Goal: Feedback & Contribution: Contribute content

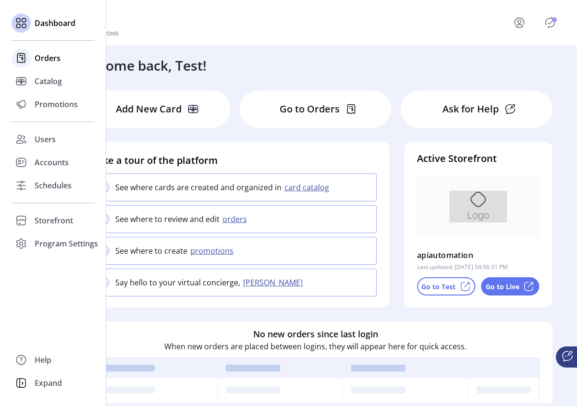
click at [49, 55] on span "Orders" at bounding box center [48, 58] width 26 height 12
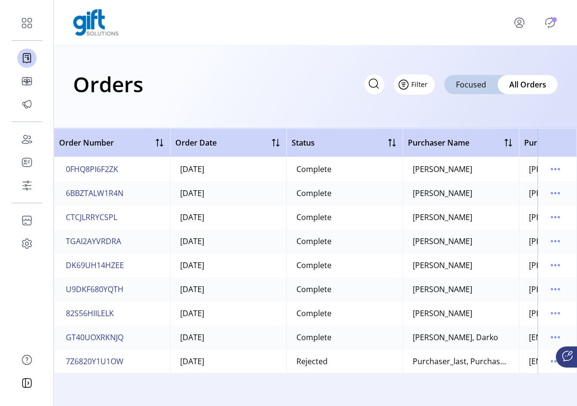
click at [419, 87] on button "Filter" at bounding box center [414, 84] width 41 height 20
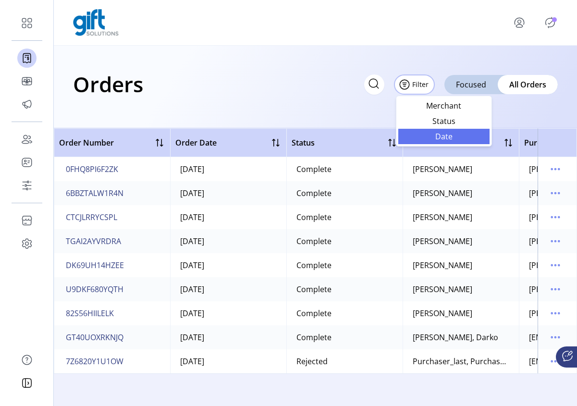
click at [448, 136] on span "Date" at bounding box center [444, 137] width 80 height 8
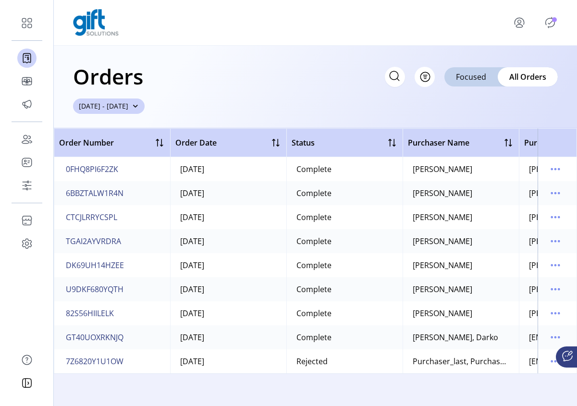
click at [139, 106] on span "button" at bounding box center [135, 106] width 7 height 7
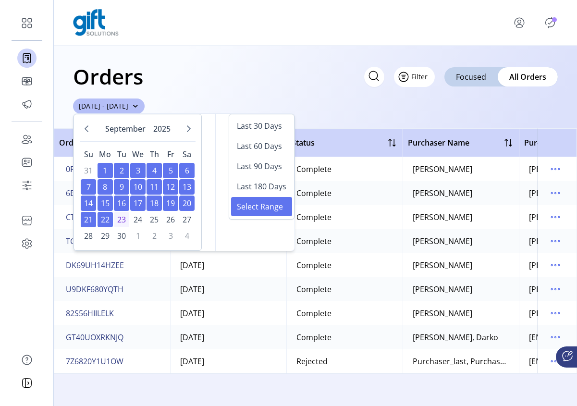
click at [424, 80] on span "Filter" at bounding box center [419, 77] width 16 height 10
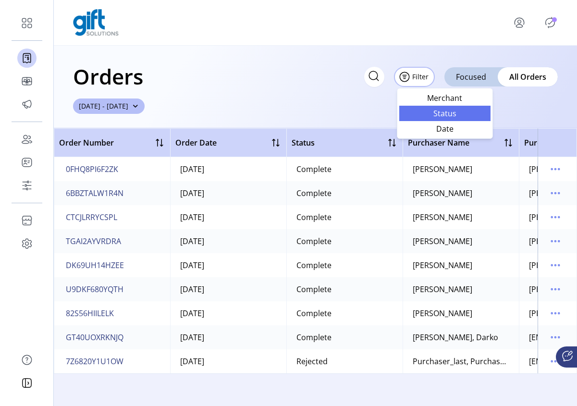
click at [451, 113] on span "Status" at bounding box center [445, 113] width 80 height 8
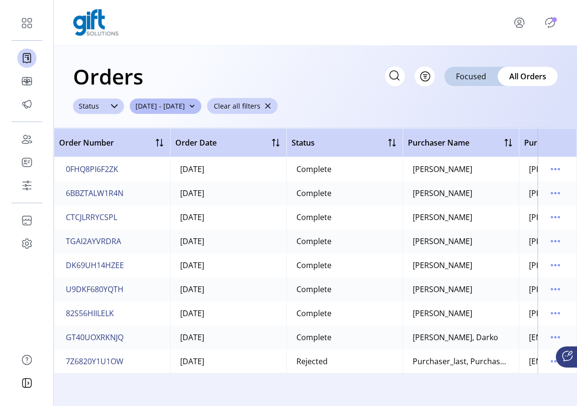
click at [109, 108] on div at bounding box center [114, 105] width 19 height 15
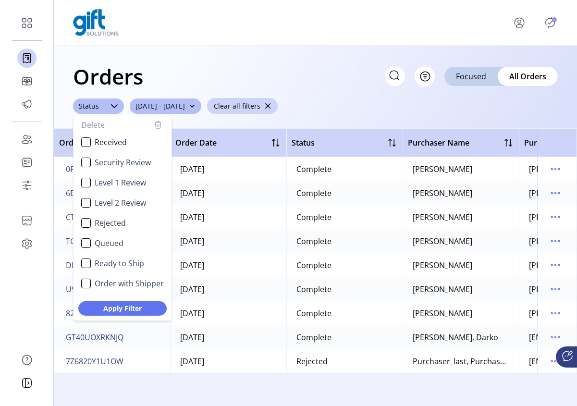
click at [387, 110] on div "Orders Filter Focused All Orders ****** Status Delete Received Security Review …" at bounding box center [315, 87] width 523 height 83
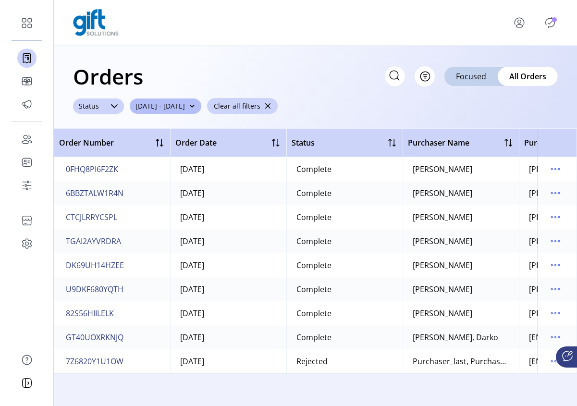
click at [117, 108] on icon at bounding box center [114, 106] width 8 height 8
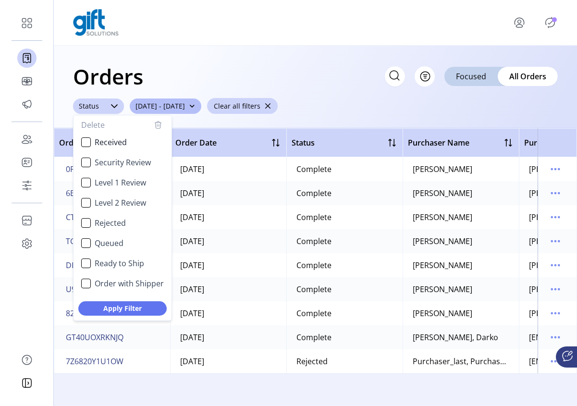
click at [117, 108] on icon at bounding box center [114, 106] width 8 height 8
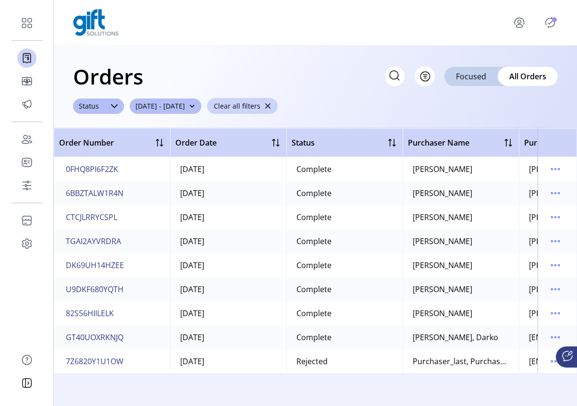
click at [271, 108] on span "button" at bounding box center [267, 106] width 7 height 7
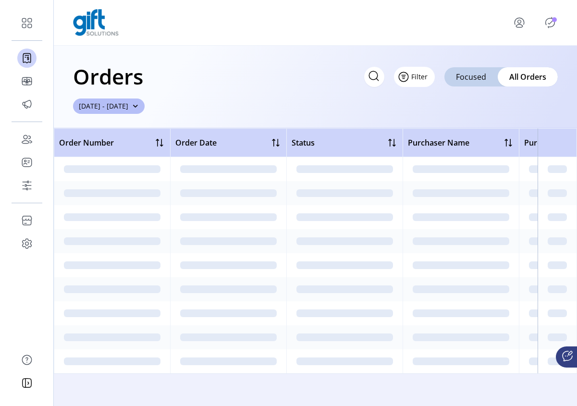
click at [423, 75] on span "Filter" at bounding box center [419, 77] width 16 height 10
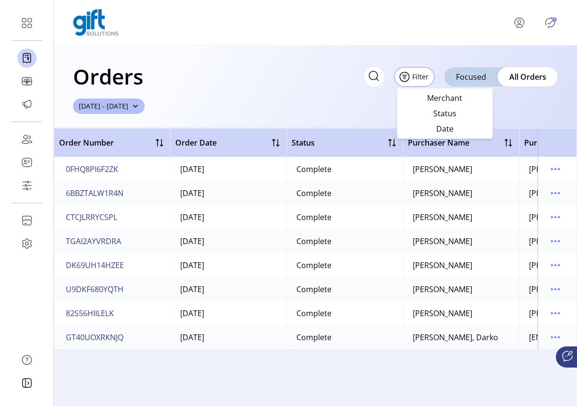
click at [320, 94] on div "Orders Filter Focused All Orders [DATE] - [DATE]" at bounding box center [315, 87] width 523 height 83
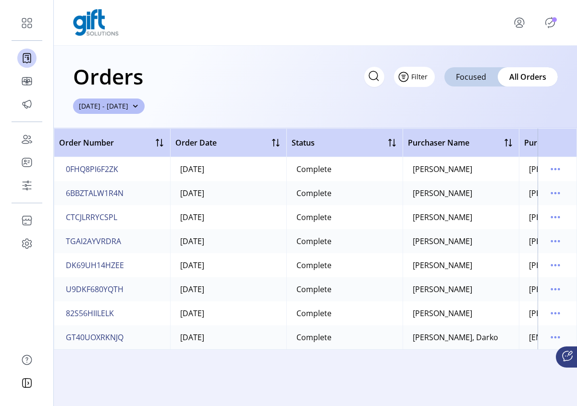
click at [422, 83] on button "Filter" at bounding box center [414, 77] width 41 height 20
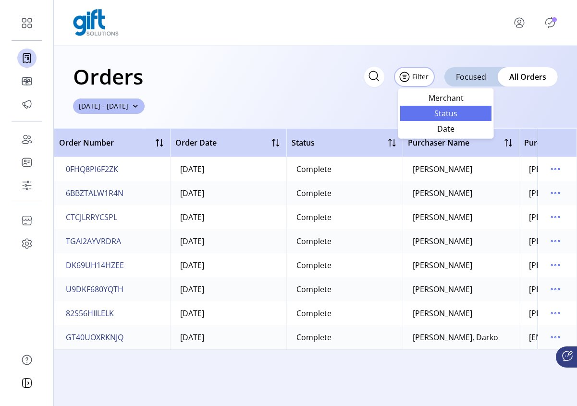
click at [445, 114] on span "Status" at bounding box center [446, 113] width 80 height 8
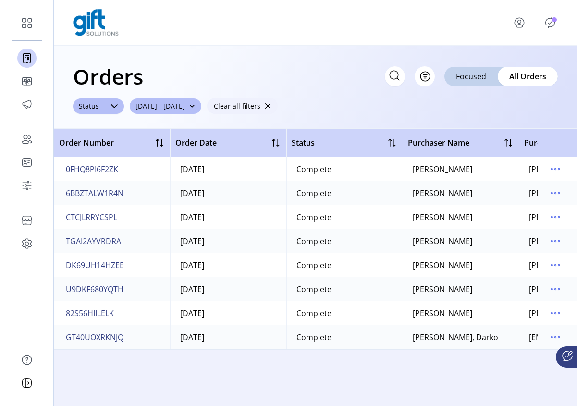
click at [271, 105] on span "button" at bounding box center [267, 106] width 7 height 7
click at [139, 105] on span "button" at bounding box center [135, 106] width 7 height 7
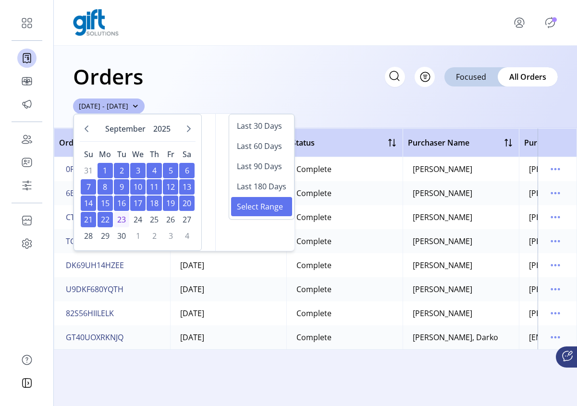
click at [288, 94] on div "Orders Filter Focused All Orders [DATE] - [DATE]" at bounding box center [315, 87] width 523 height 83
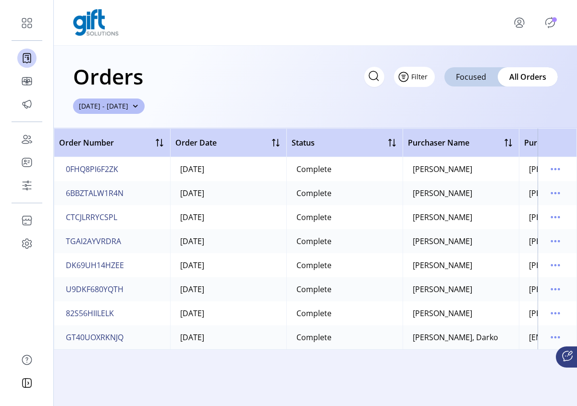
click at [427, 76] on span "Filter" at bounding box center [419, 77] width 16 height 10
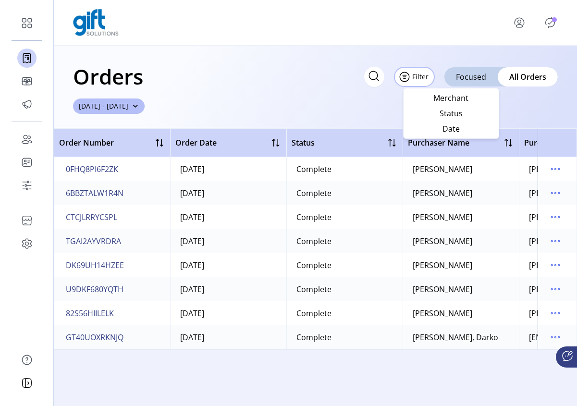
click at [306, 86] on div "Orders Filter Focused All Orders" at bounding box center [315, 77] width 485 height 34
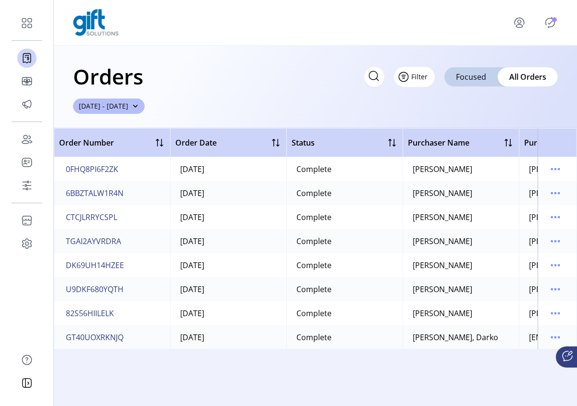
click at [427, 76] on span "Filter" at bounding box center [419, 77] width 16 height 10
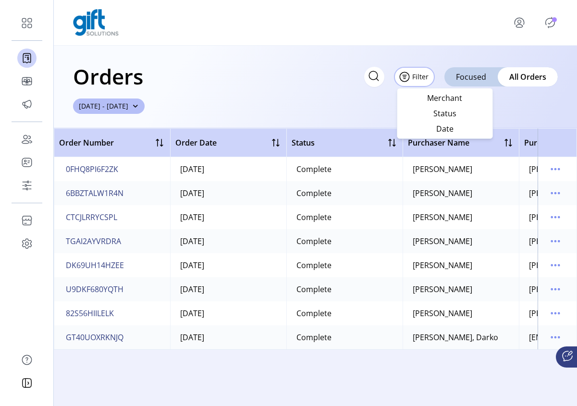
click at [300, 108] on div "Orders Filter Focused All Orders [DATE] - [DATE]" at bounding box center [315, 87] width 523 height 83
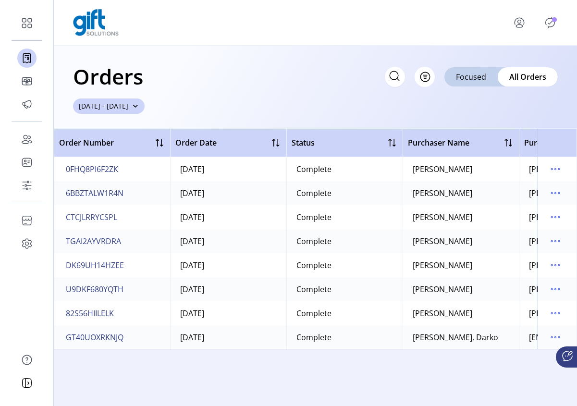
click at [128, 105] on span "[DATE] - [DATE]" at bounding box center [103, 106] width 49 height 10
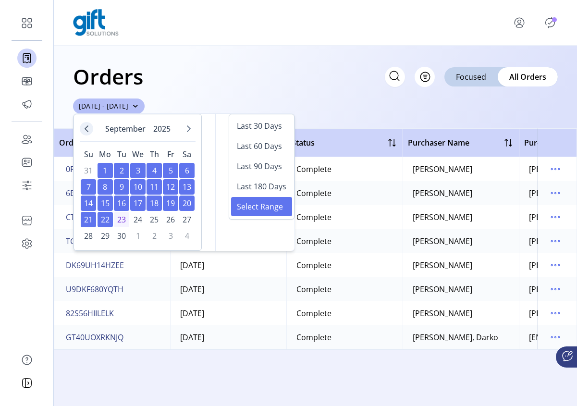
click at [88, 127] on icon "Previous Month" at bounding box center [87, 129] width 8 height 8
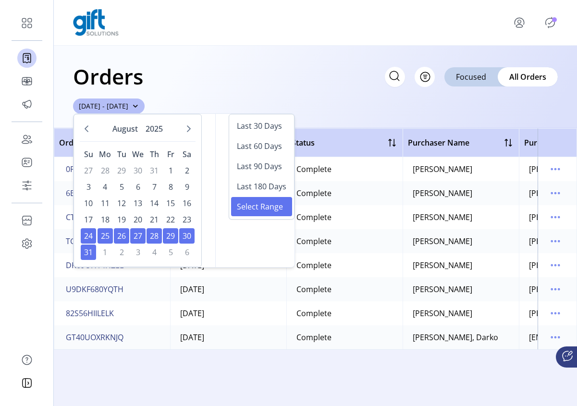
click at [352, 86] on div "Orders Filter Focused All Orders" at bounding box center [315, 77] width 485 height 34
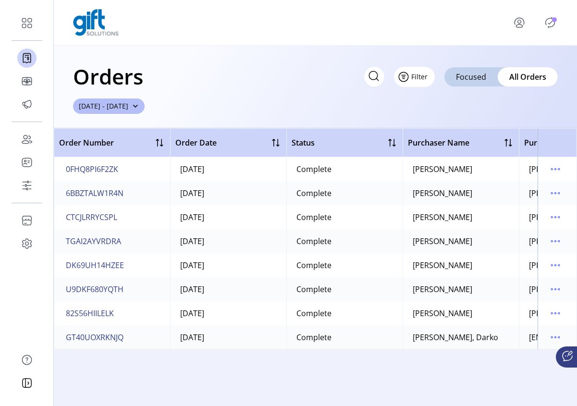
click at [420, 79] on button "Filter" at bounding box center [414, 77] width 41 height 20
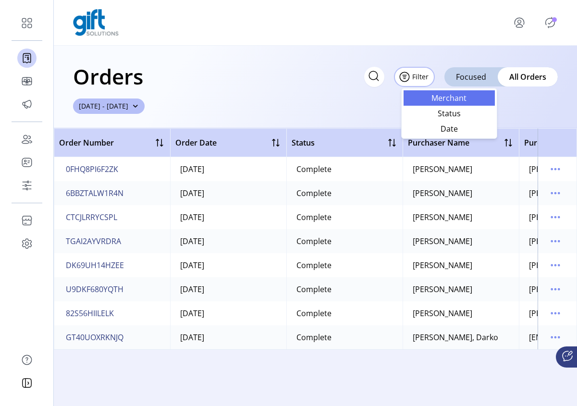
click at [461, 98] on span "Merchant" at bounding box center [449, 98] width 80 height 8
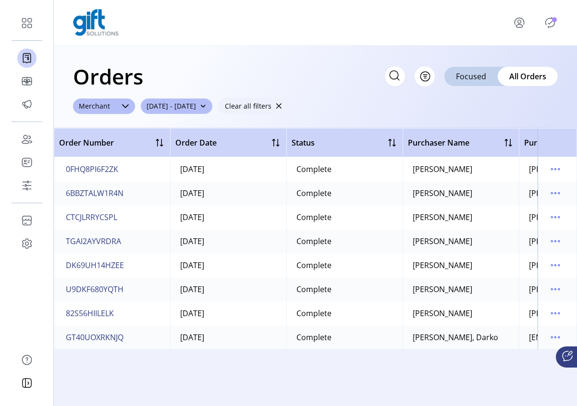
click at [282, 107] on span "button" at bounding box center [278, 106] width 7 height 7
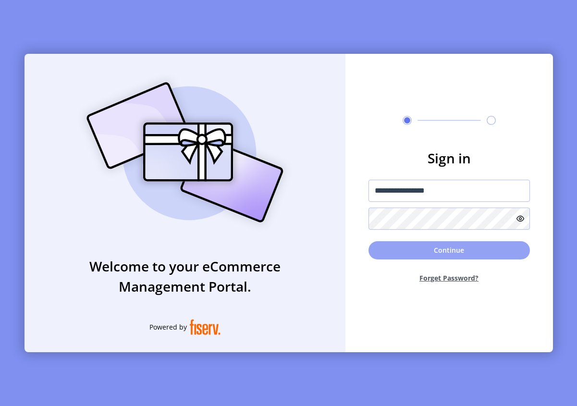
click at [403, 246] on button "Continue" at bounding box center [448, 250] width 161 height 18
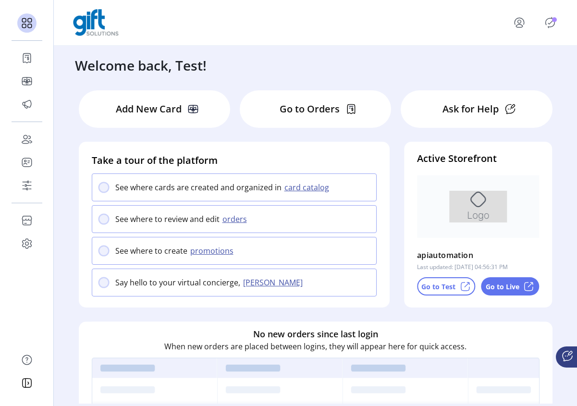
click at [497, 24] on icon "Publisher Panel" at bounding box center [549, 22] width 15 height 15
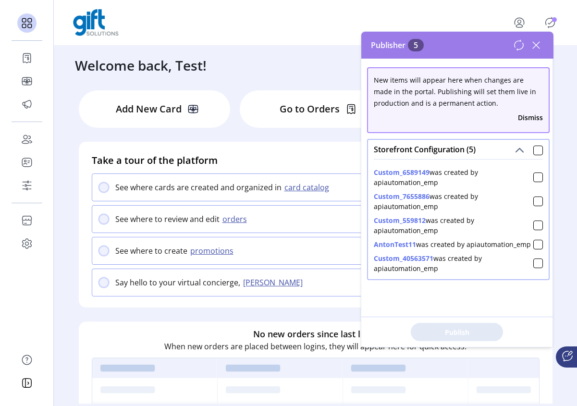
scroll to position [242, 0]
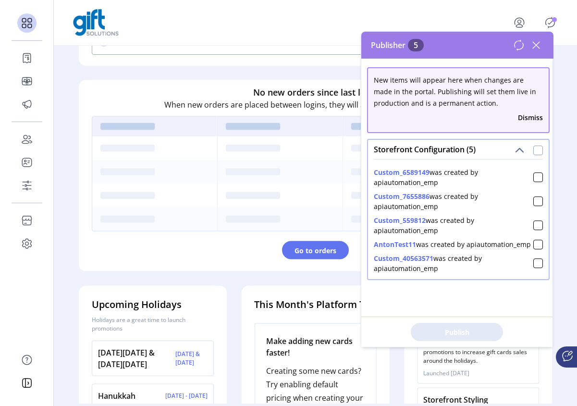
click at [497, 150] on div at bounding box center [538, 151] width 10 height 10
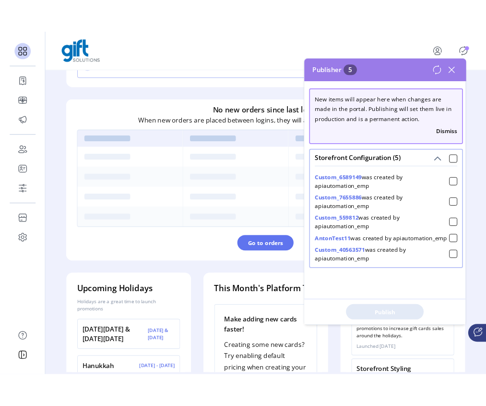
scroll to position [6, 3]
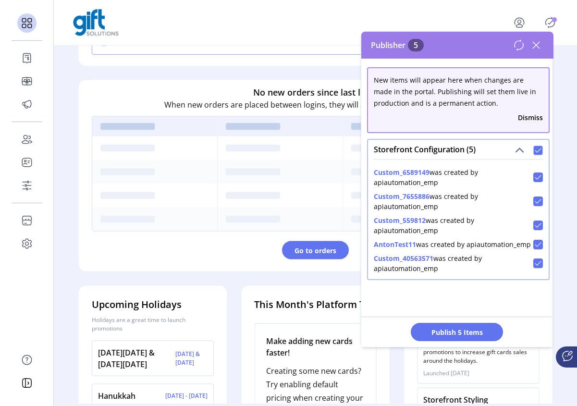
click at [472, 330] on span "Publish 5 Items" at bounding box center [456, 332] width 67 height 10
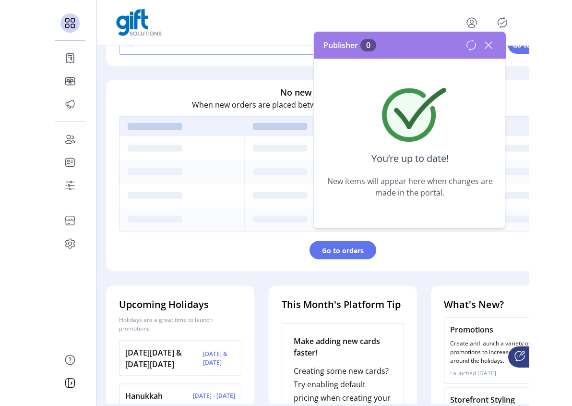
scroll to position [0, 0]
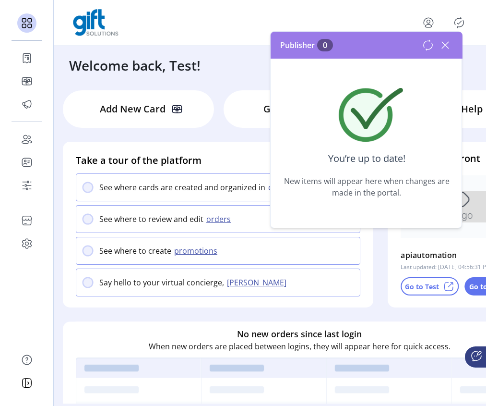
drag, startPoint x: 451, startPoint y: 43, endPoint x: 446, endPoint y: 47, distance: 6.3
click at [451, 44] on icon at bounding box center [445, 44] width 15 height 15
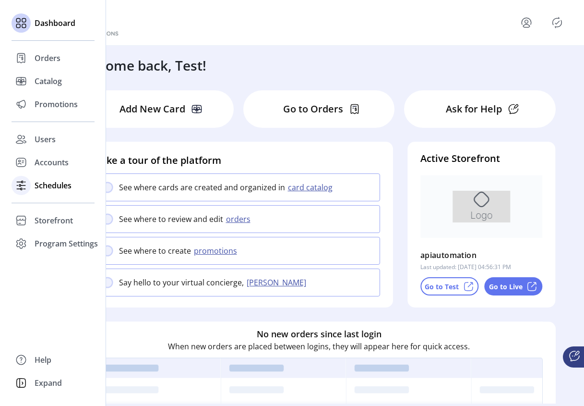
click at [38, 185] on span "Schedules" at bounding box center [53, 186] width 37 height 12
click at [56, 218] on span "Storefront" at bounding box center [54, 221] width 38 height 12
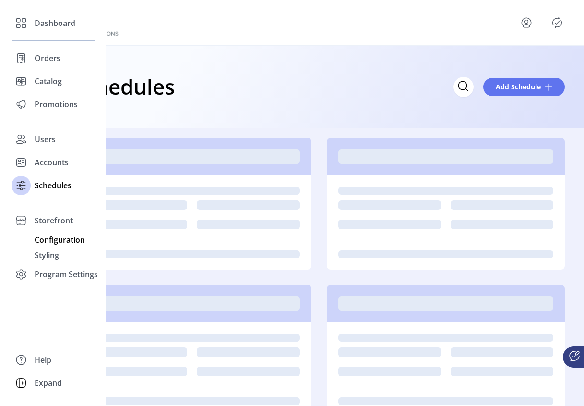
click at [66, 239] on span "Configuration" at bounding box center [60, 240] width 50 height 12
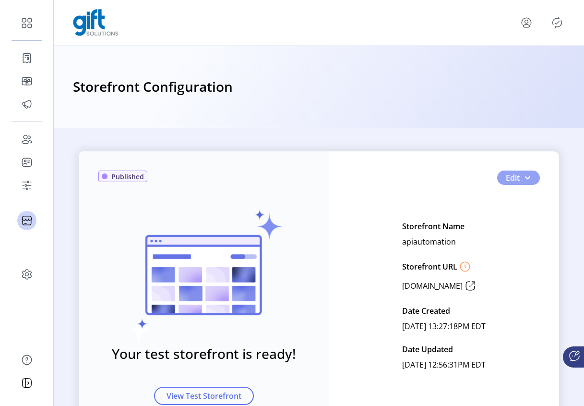
click at [497, 177] on span "button" at bounding box center [528, 178] width 8 height 8
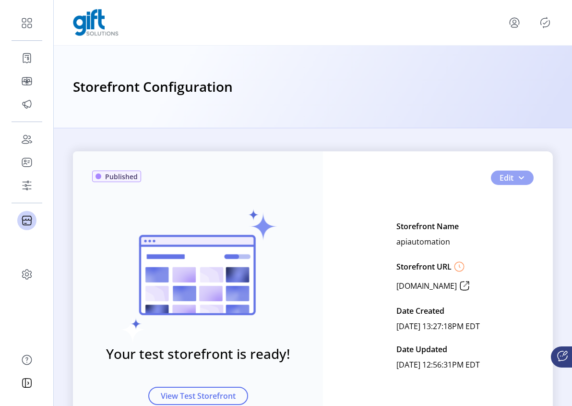
click at [497, 179] on span "button" at bounding box center [522, 178] width 8 height 8
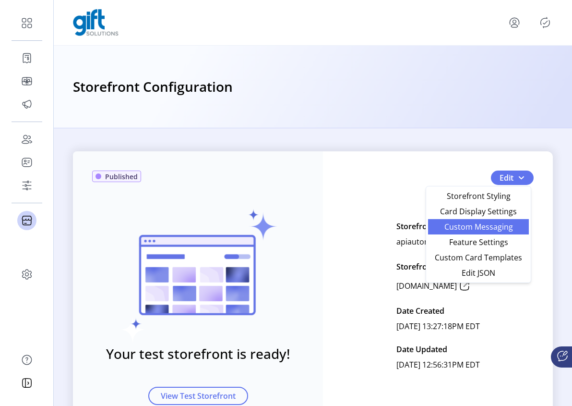
click at [484, 229] on span "Custom Messaging" at bounding box center [478, 227] width 89 height 8
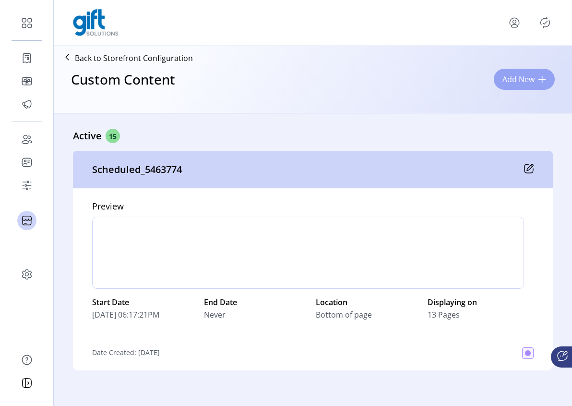
click at [497, 79] on span "Add New" at bounding box center [519, 79] width 32 height 12
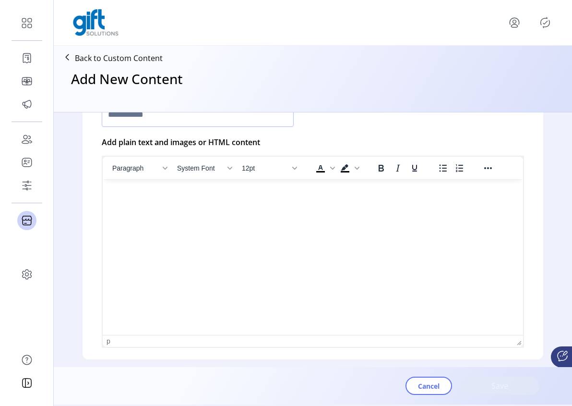
scroll to position [144, 0]
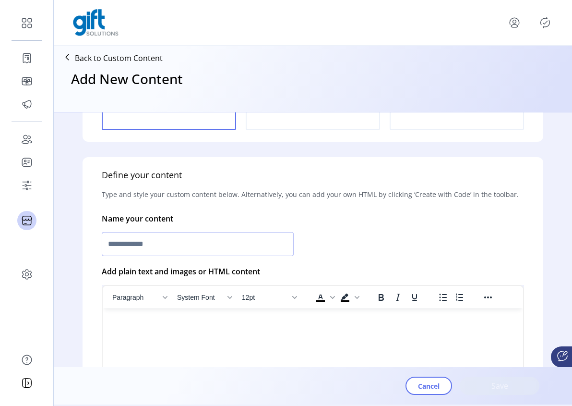
click at [166, 251] on input "text" at bounding box center [198, 244] width 192 height 24
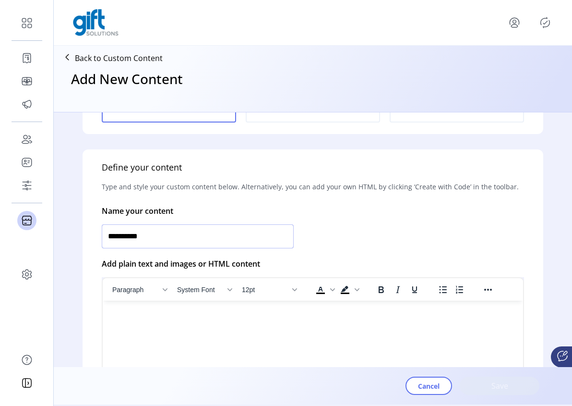
scroll to position [161, 0]
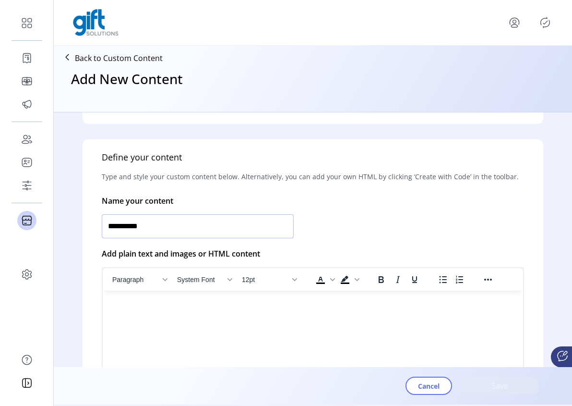
type input "**********"
click at [168, 298] on html at bounding box center [313, 295] width 421 height 8
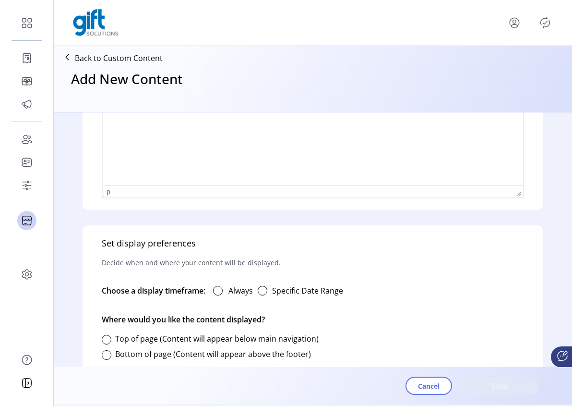
scroll to position [404, 0]
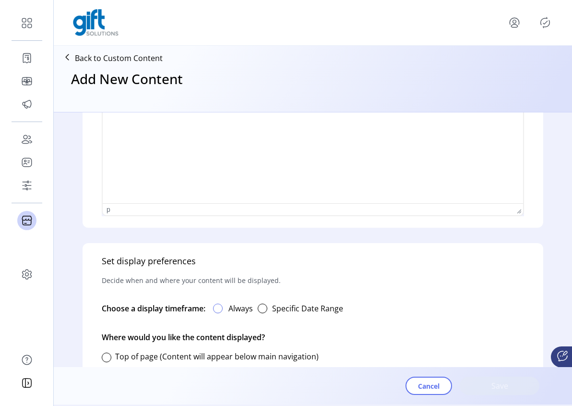
click at [218, 304] on div at bounding box center [218, 308] width 10 height 10
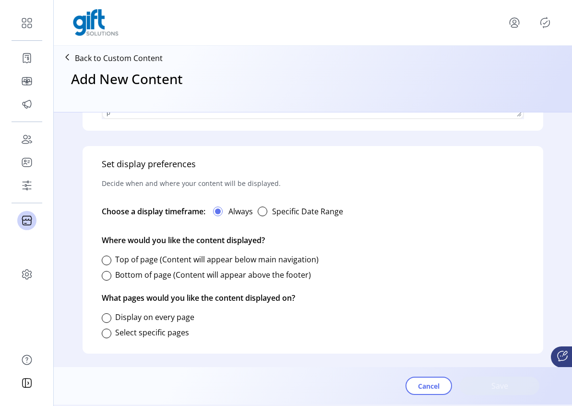
scroll to position [503, 0]
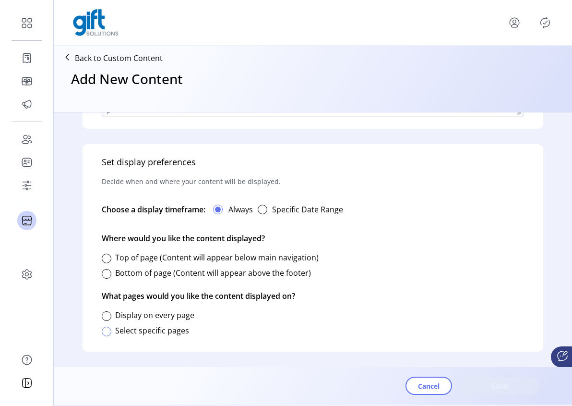
click at [107, 334] on div at bounding box center [107, 332] width 10 height 10
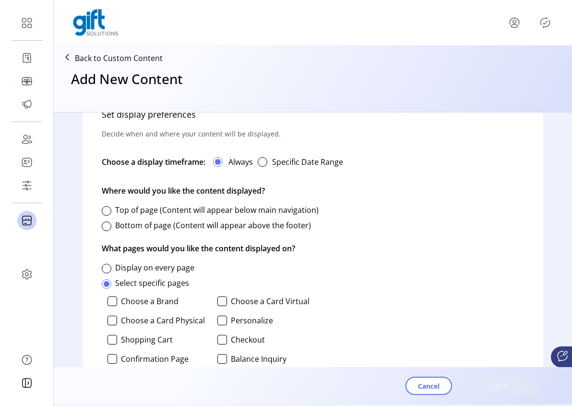
scroll to position [602, 0]
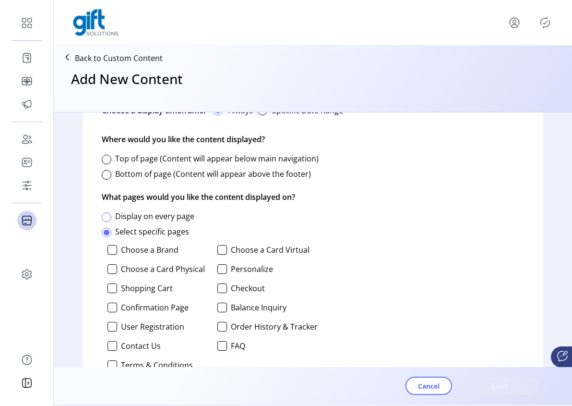
click at [108, 217] on div at bounding box center [107, 217] width 10 height 10
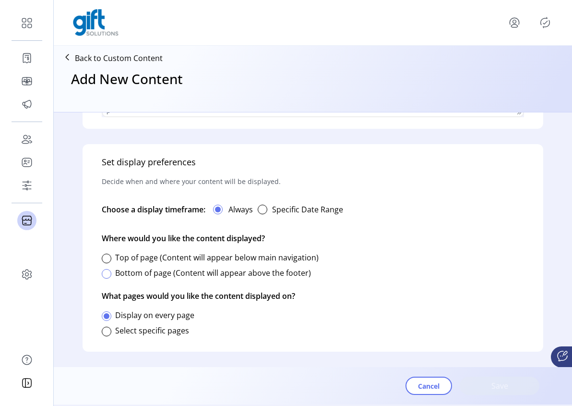
click at [107, 275] on div at bounding box center [107, 274] width 10 height 10
click at [497, 384] on span "Save" at bounding box center [500, 386] width 55 height 12
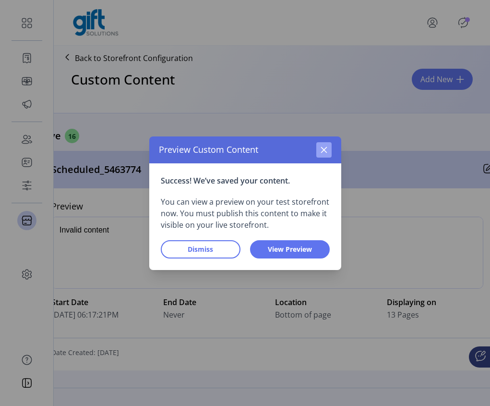
click at [325, 152] on icon "button" at bounding box center [324, 150] width 8 height 8
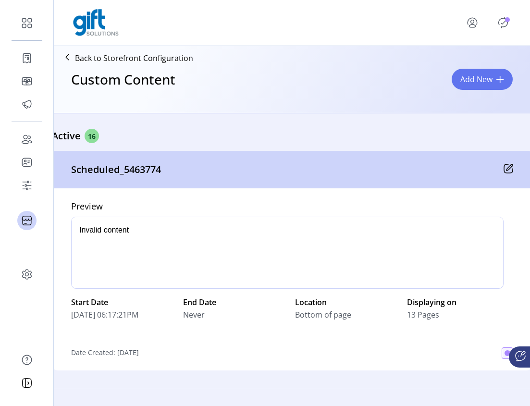
click at [497, 21] on icon "Publisher Panel" at bounding box center [502, 22] width 15 height 15
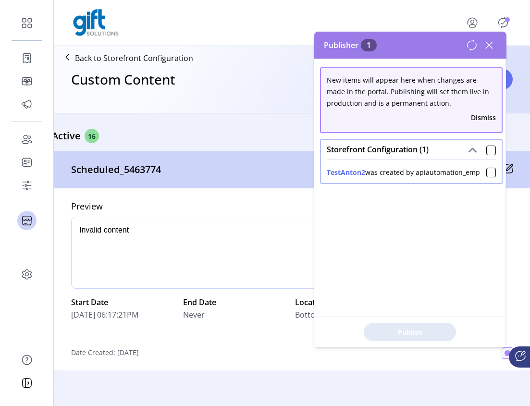
click at [492, 53] on div "Publisher 1" at bounding box center [410, 45] width 192 height 27
click at [490, 45] on icon at bounding box center [488, 44] width 15 height 15
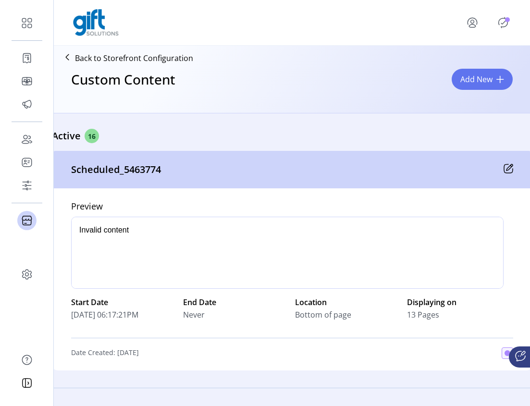
click at [497, 26] on icon "Publisher Panel" at bounding box center [502, 22] width 15 height 15
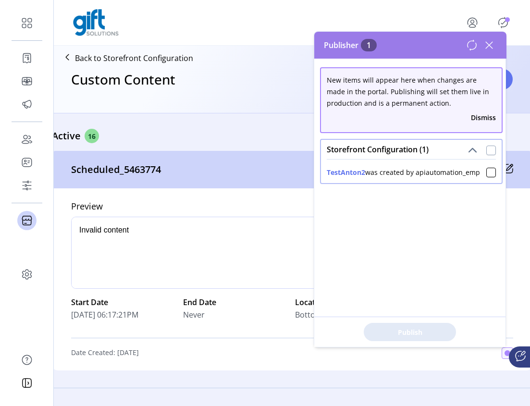
click at [486, 153] on div at bounding box center [491, 151] width 10 height 10
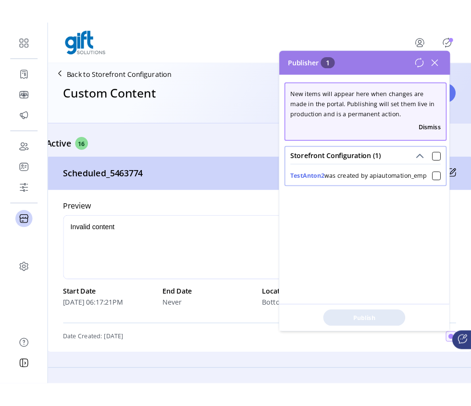
scroll to position [6, 3]
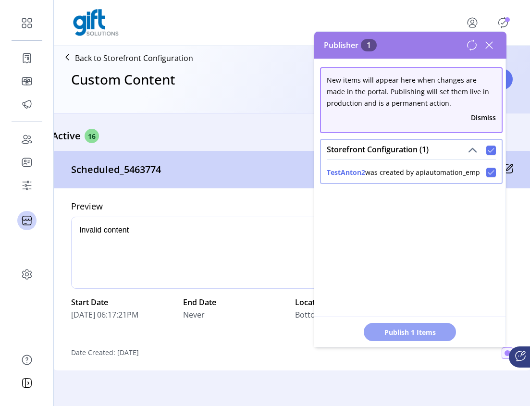
click at [409, 332] on span "Publish 1 Items" at bounding box center [409, 332] width 67 height 10
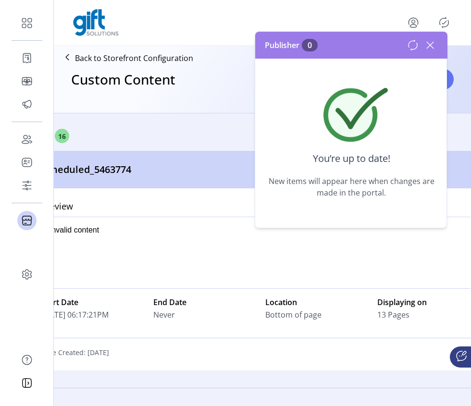
click at [430, 47] on icon at bounding box center [429, 44] width 15 height 15
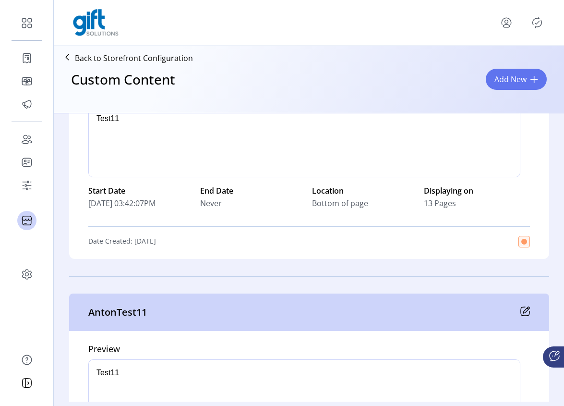
scroll to position [1465, 0]
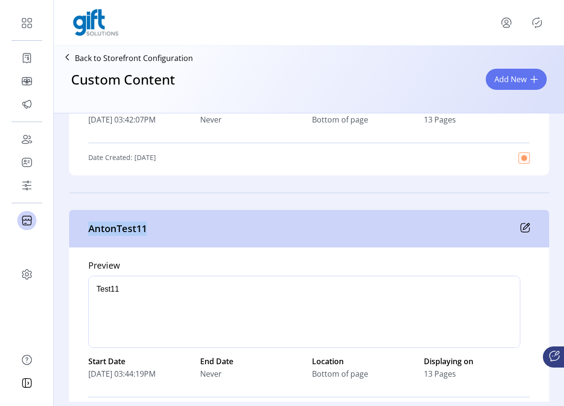
drag, startPoint x: 148, startPoint y: 220, endPoint x: 191, endPoint y: 229, distance: 43.1
click at [191, 229] on div "AntonTest11" at bounding box center [309, 228] width 480 height 37
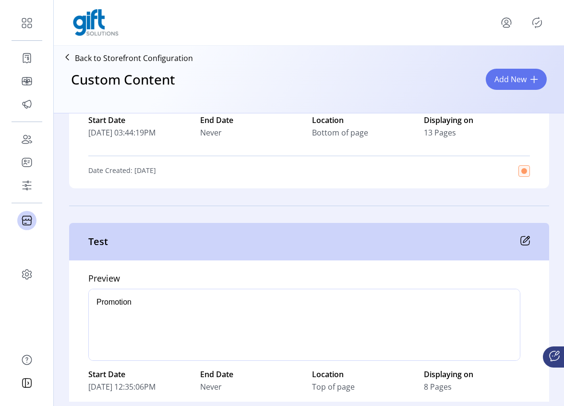
scroll to position [1706, 0]
click at [497, 24] on icon "Publisher Panel" at bounding box center [537, 22] width 4 height 3
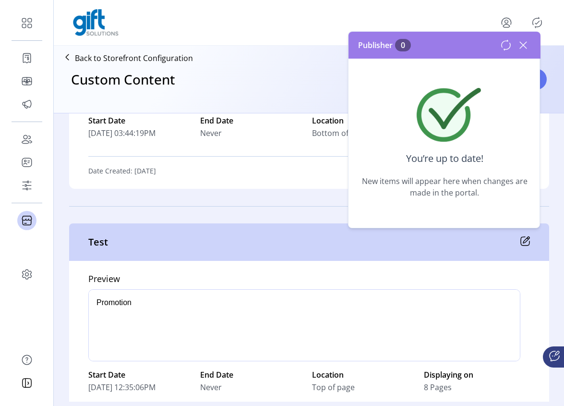
click at [497, 45] on icon at bounding box center [523, 44] width 15 height 15
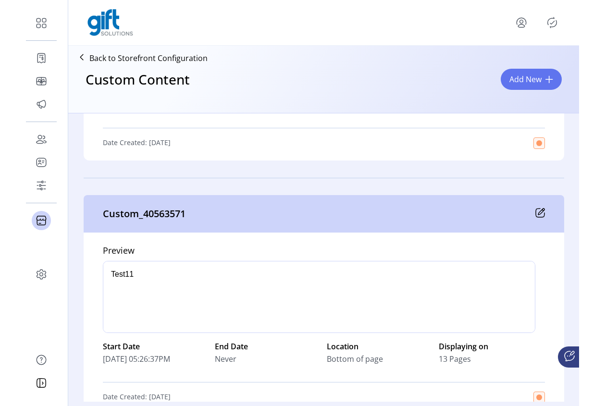
scroll to position [3764, 0]
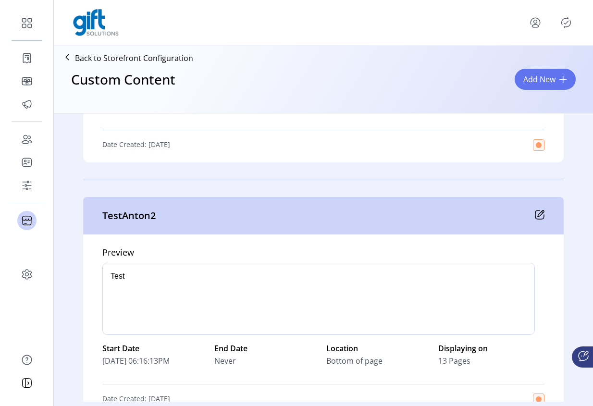
click at [497, 77] on span "Add New" at bounding box center [539, 79] width 32 height 12
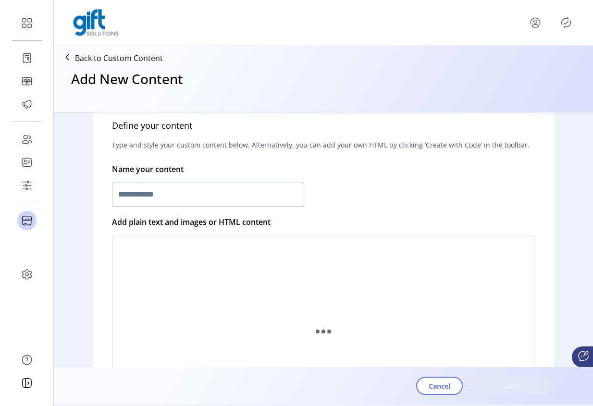
click at [150, 194] on input "text" at bounding box center [208, 194] width 192 height 24
type input "*******"
click at [255, 267] on html at bounding box center [323, 263] width 421 height 8
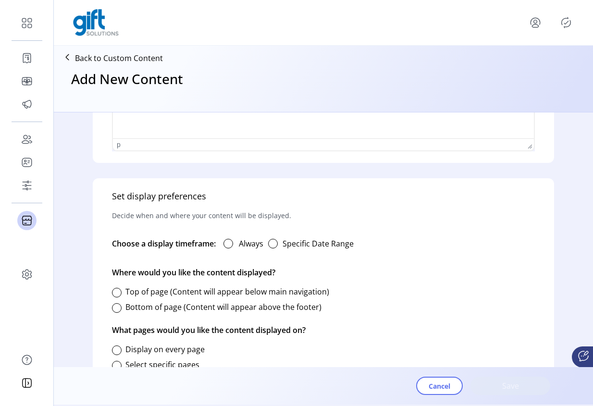
scroll to position [391, 0]
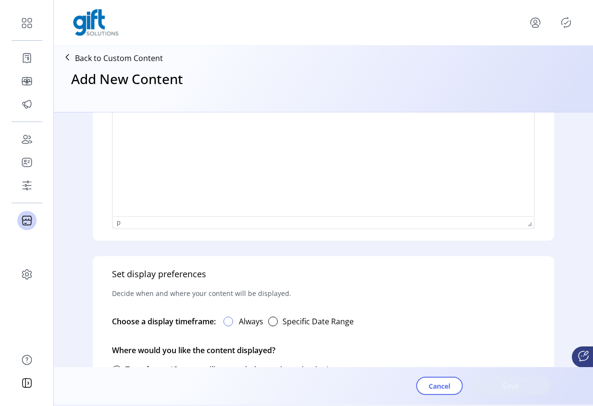
click at [231, 324] on div at bounding box center [228, 321] width 10 height 10
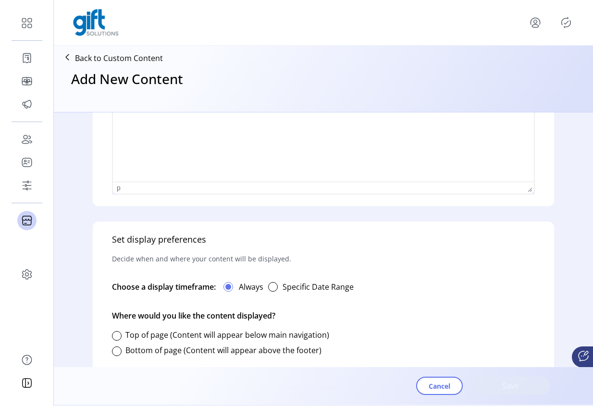
scroll to position [428, 0]
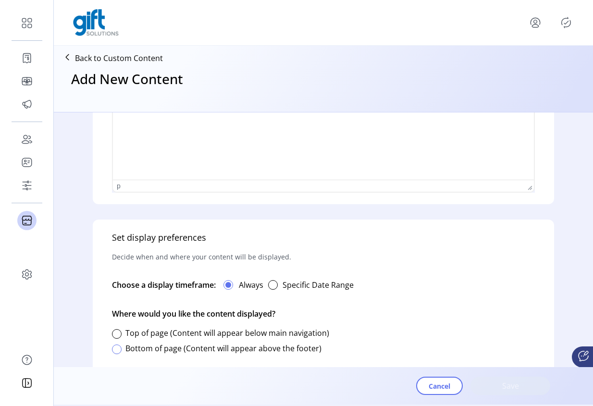
click at [117, 351] on div at bounding box center [117, 349] width 10 height 10
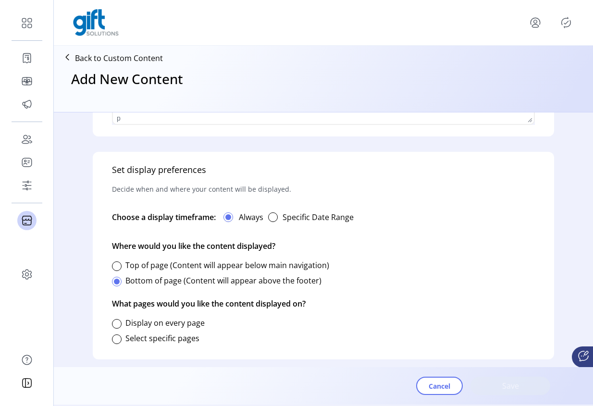
scroll to position [503, 0]
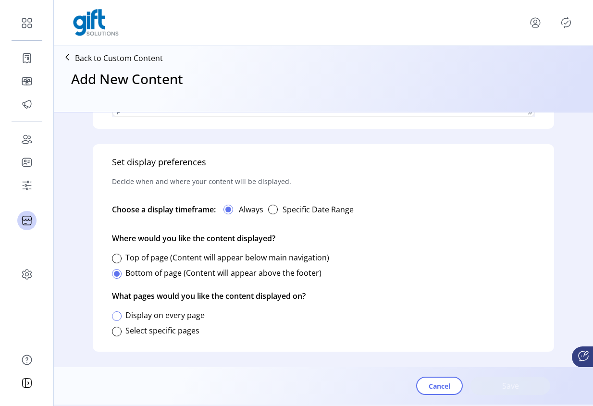
click at [115, 317] on div at bounding box center [117, 316] width 10 height 10
click at [497, 385] on span "Save" at bounding box center [510, 386] width 55 height 12
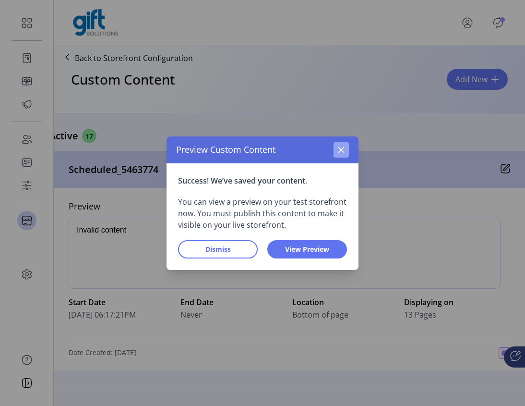
click at [343, 151] on icon "button" at bounding box center [342, 149] width 6 height 6
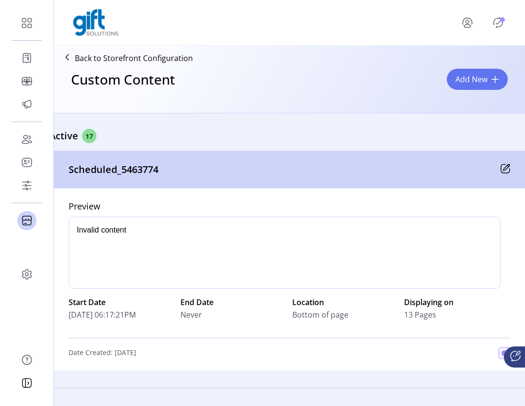
click at [497, 24] on icon "Publisher Panel" at bounding box center [498, 22] width 15 height 15
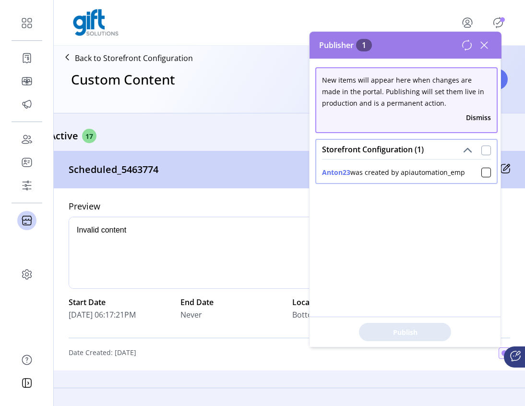
click at [482, 150] on div at bounding box center [487, 151] width 10 height 10
click at [402, 335] on span "Publish 1 Items" at bounding box center [405, 332] width 67 height 10
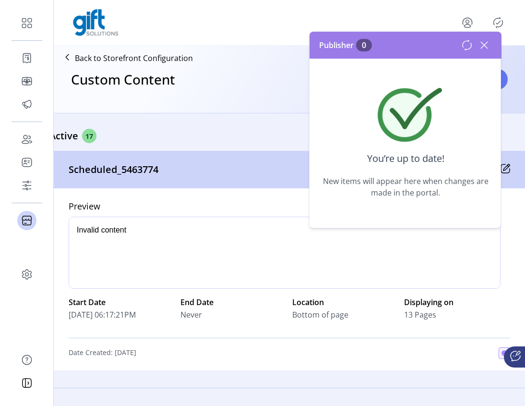
click at [487, 48] on icon at bounding box center [484, 45] width 7 height 7
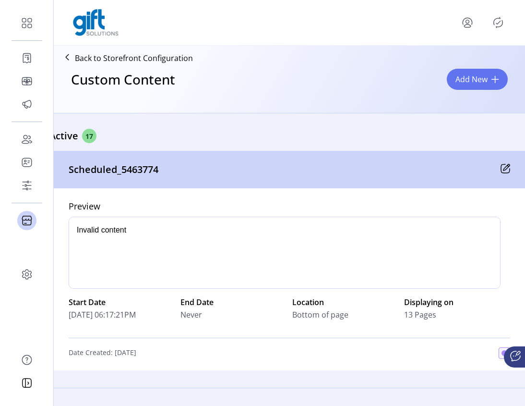
click at [497, 22] on icon "Publisher Panel" at bounding box center [499, 22] width 4 height 3
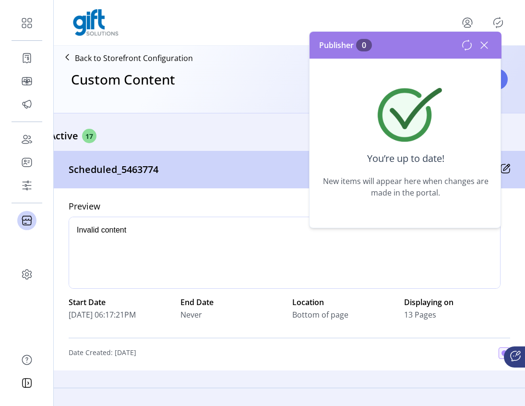
click at [484, 46] on icon at bounding box center [484, 45] width 7 height 7
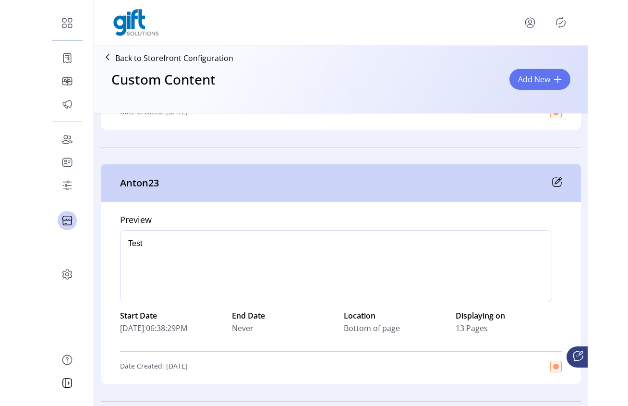
scroll to position [4065, 0]
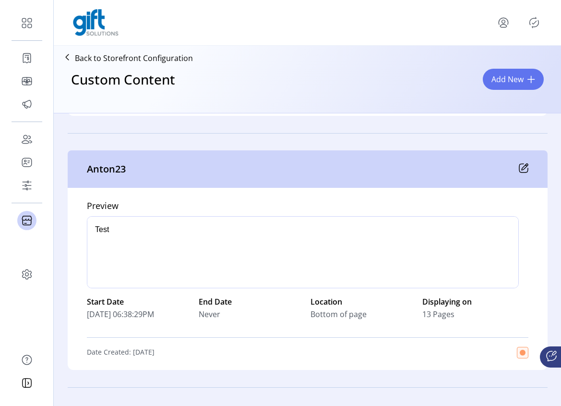
click at [497, 18] on icon "menu" at bounding box center [503, 21] width 9 height 7
click at [493, 63] on span "Sign Out" at bounding box center [485, 65] width 72 height 8
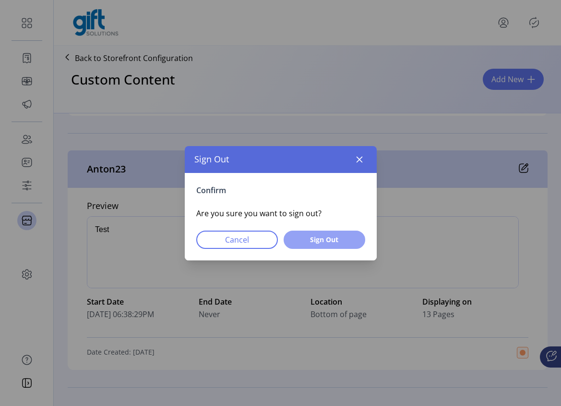
click at [326, 241] on span "Sign Out" at bounding box center [324, 239] width 57 height 10
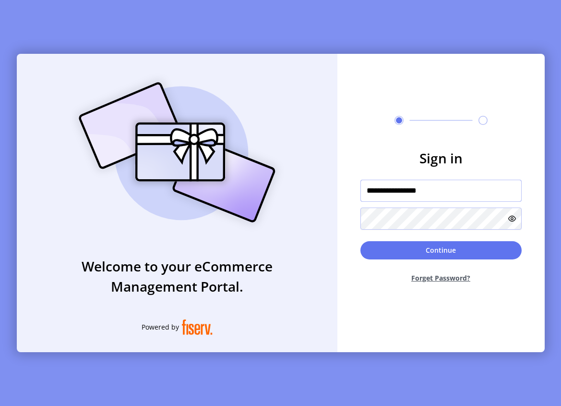
click at [461, 194] on input "**********" at bounding box center [441, 191] width 161 height 22
drag, startPoint x: 459, startPoint y: 187, endPoint x: 349, endPoint y: 190, distance: 110.0
click at [349, 190] on form "**********" at bounding box center [441, 219] width 207 height 143
paste input "text"
drag, startPoint x: 372, startPoint y: 188, endPoint x: 349, endPoint y: 187, distance: 23.5
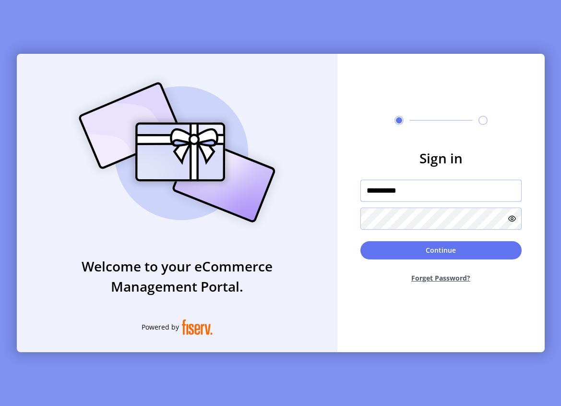
click at [349, 187] on form "Sign in ********* Continue Forget Password?" at bounding box center [441, 219] width 207 height 143
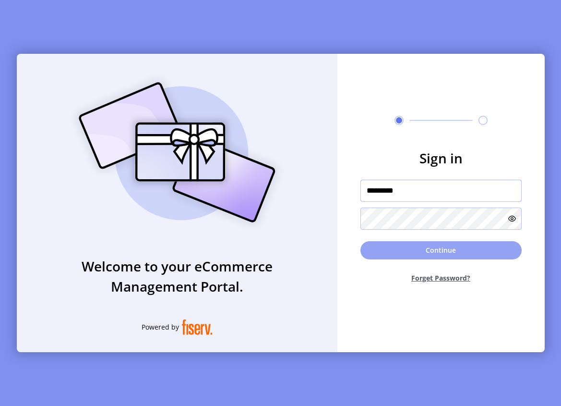
type input "*********"
click at [433, 247] on button "Continue" at bounding box center [441, 250] width 161 height 18
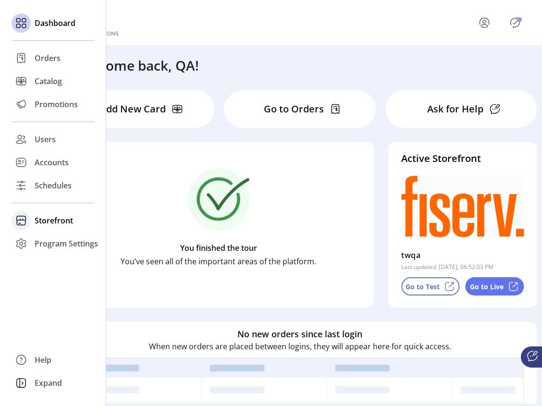
click at [52, 218] on span "Storefront" at bounding box center [54, 221] width 38 height 12
click at [51, 243] on span "Configuration" at bounding box center [60, 240] width 50 height 12
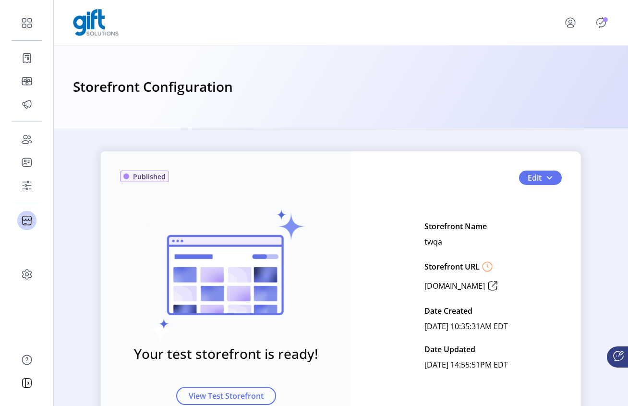
click at [497, 20] on icon "Publisher Panel" at bounding box center [601, 22] width 15 height 15
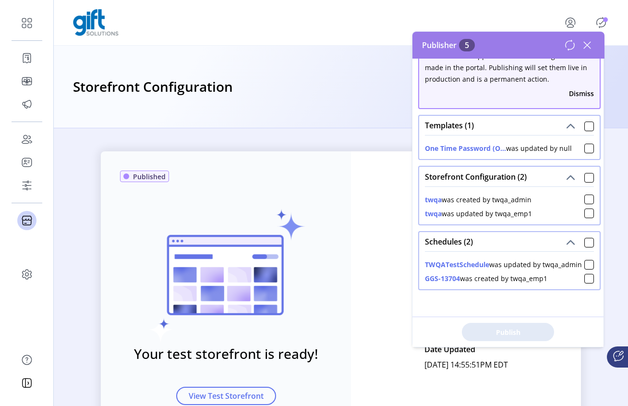
scroll to position [34, 0]
click at [497, 44] on icon at bounding box center [587, 44] width 15 height 15
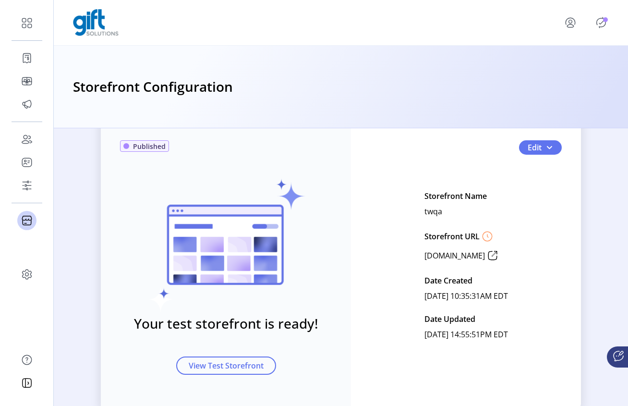
scroll to position [0, 0]
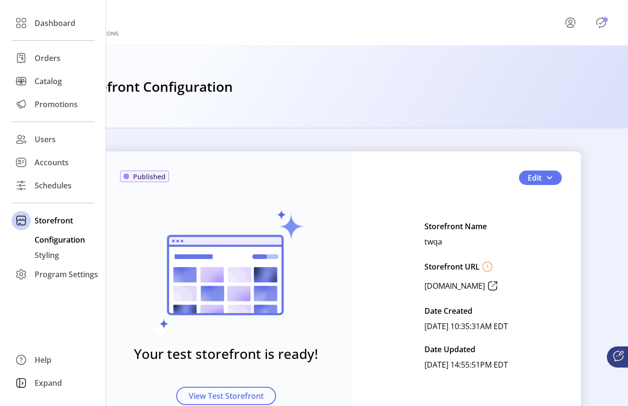
click at [18, 6] on div "Dashboard Orders Catalog Promotions Users Accounts Schedules Storefront Configu…" at bounding box center [53, 203] width 106 height 406
click at [36, 20] on span "Dashboard" at bounding box center [55, 23] width 41 height 12
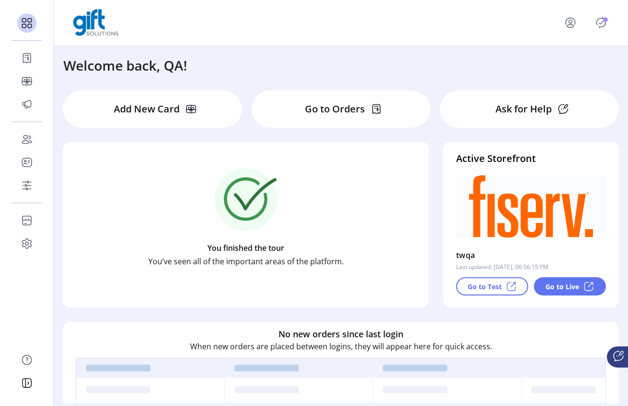
scroll to position [21, 0]
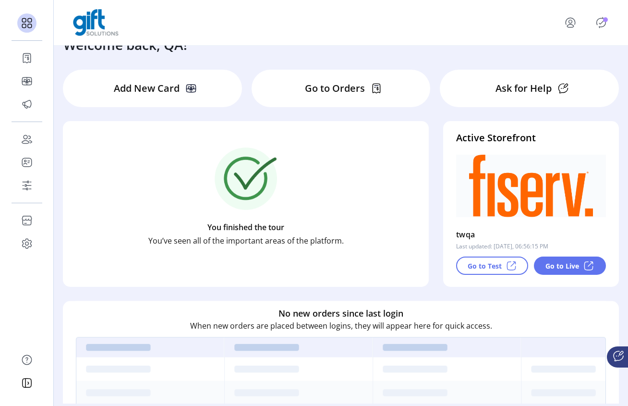
click at [497, 24] on icon "Publisher Panel" at bounding box center [601, 22] width 15 height 15
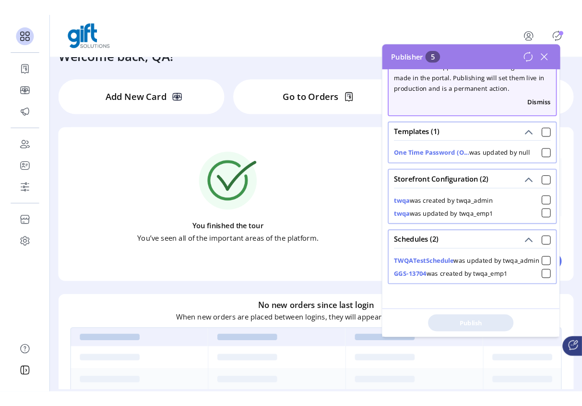
scroll to position [34, 0]
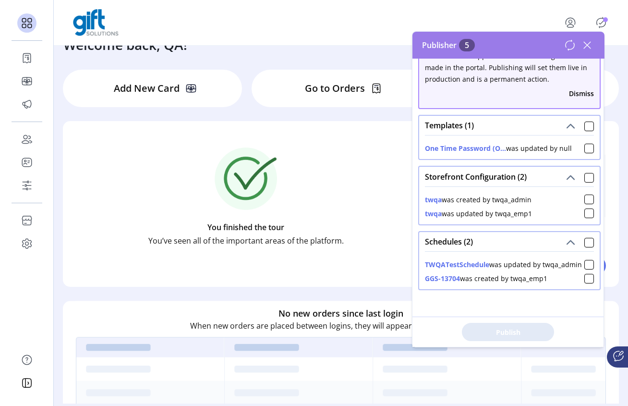
click at [497, 42] on icon at bounding box center [587, 44] width 15 height 15
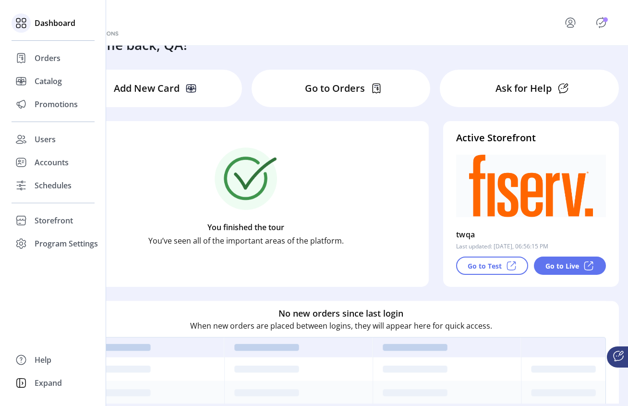
click at [45, 21] on span "Dashboard" at bounding box center [55, 23] width 41 height 12
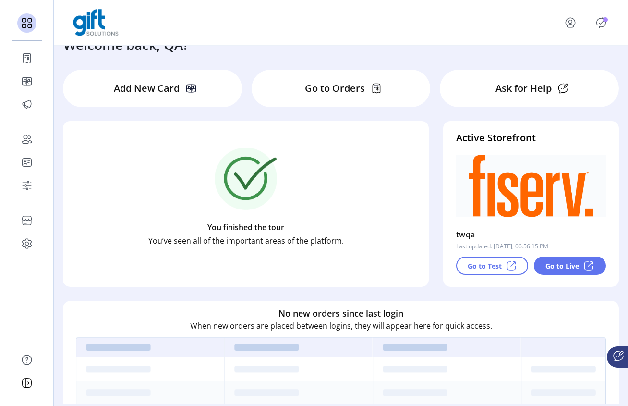
click at [497, 267] on p "Go to Live" at bounding box center [563, 266] width 34 height 10
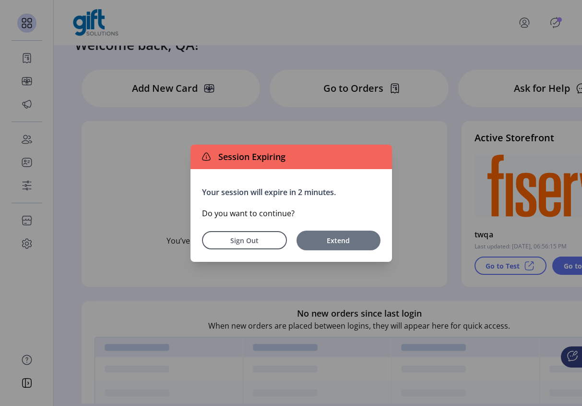
click at [334, 235] on span "Extend" at bounding box center [339, 240] width 74 height 10
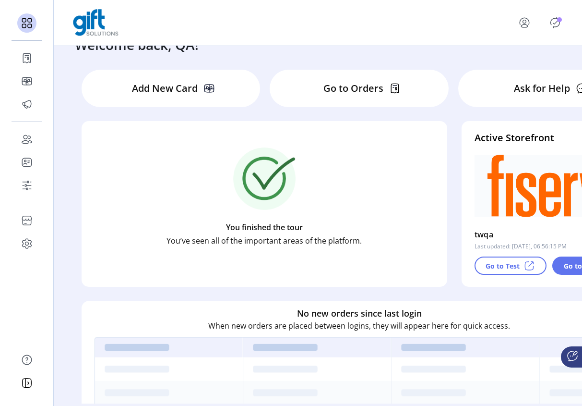
click at [497, 23] on icon "menu" at bounding box center [524, 21] width 3 height 3
click at [497, 51] on span "Profile" at bounding box center [506, 49] width 72 height 8
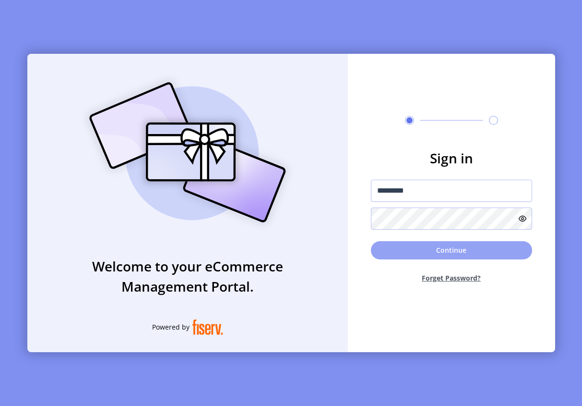
click at [429, 252] on button "Continue" at bounding box center [451, 250] width 161 height 18
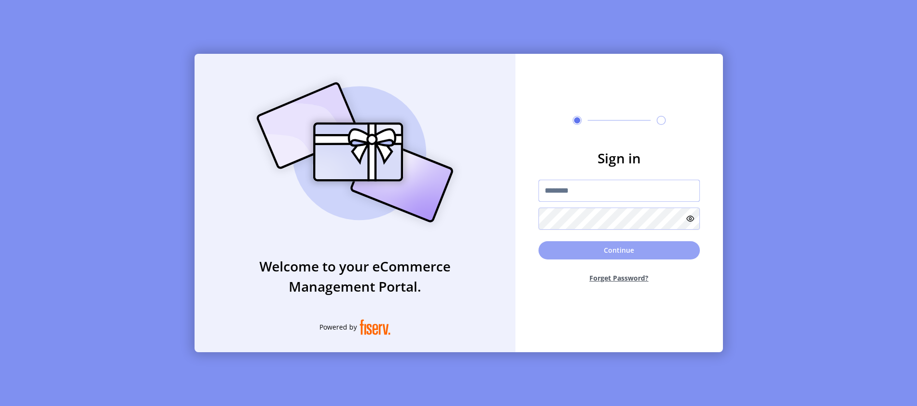
type input "**********"
click at [590, 248] on button "Continue" at bounding box center [618, 250] width 161 height 18
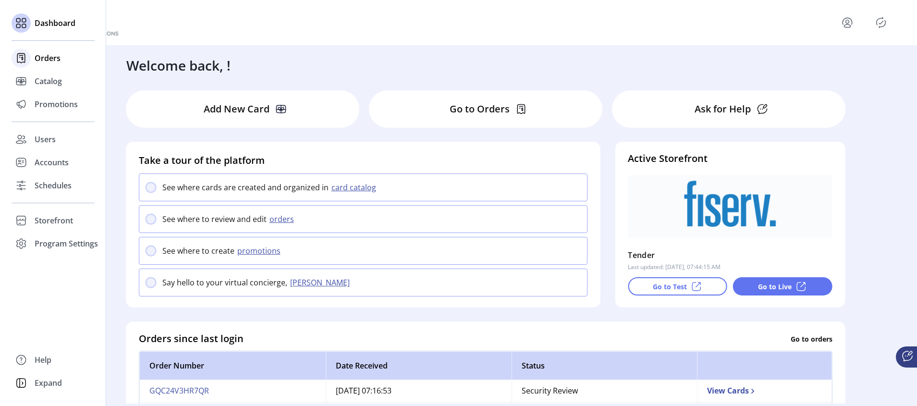
click at [45, 61] on span "Orders" at bounding box center [48, 58] width 26 height 12
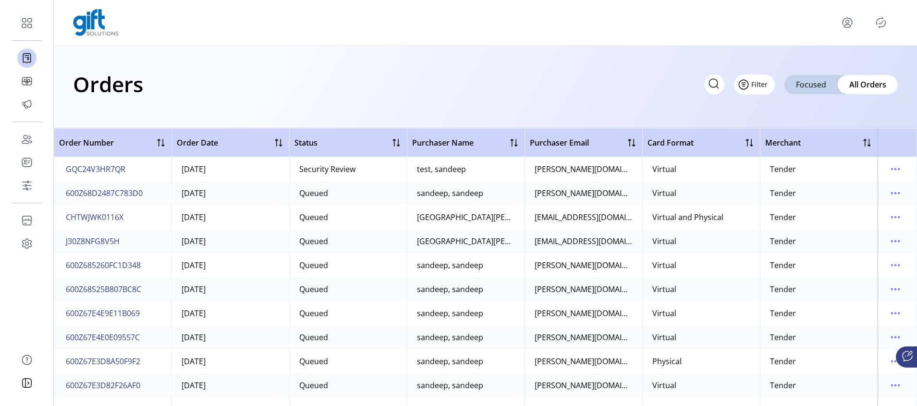
click at [750, 81] on icon "Filter Button" at bounding box center [743, 84] width 15 height 15
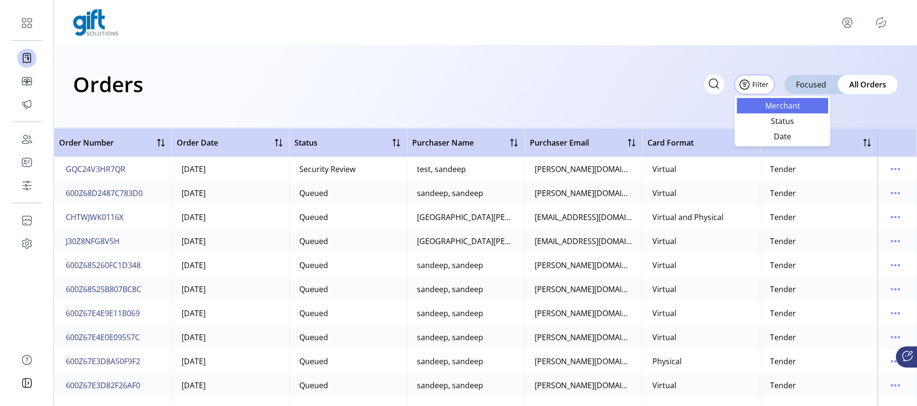
click at [780, 105] on span "Merchant" at bounding box center [782, 106] width 80 height 8
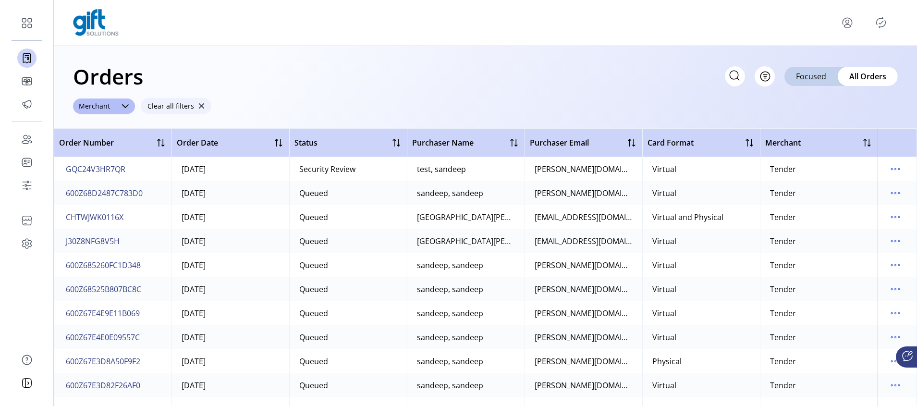
click at [202, 105] on button "Clear all filters" at bounding box center [176, 106] width 71 height 16
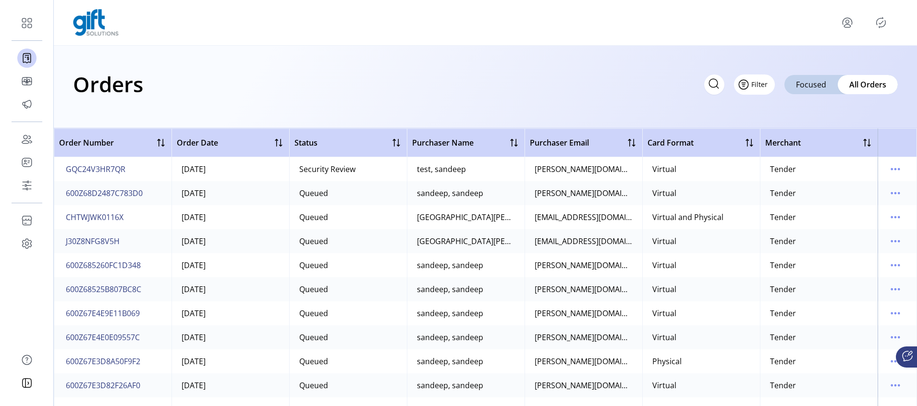
click at [765, 84] on span "Filter" at bounding box center [759, 84] width 16 height 10
click at [790, 133] on span "Date" at bounding box center [784, 137] width 80 height 8
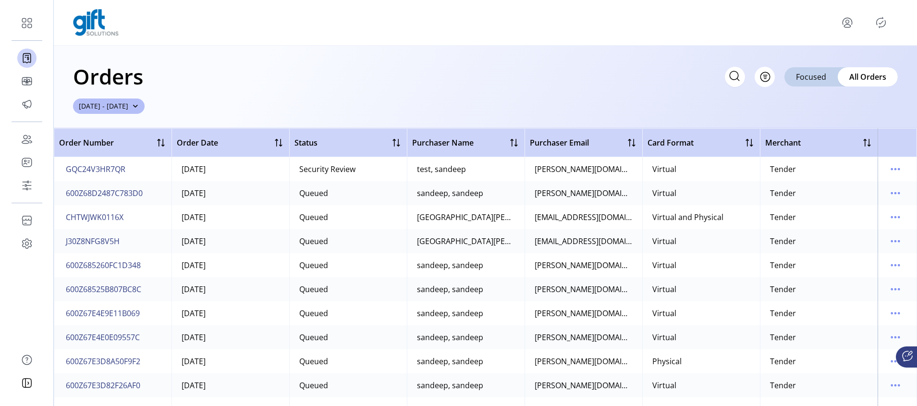
click at [214, 111] on div "Orders Filter Focused All Orders [DATE] - [DATE]" at bounding box center [485, 87] width 863 height 83
click at [767, 82] on button "Filter" at bounding box center [754, 77] width 41 height 20
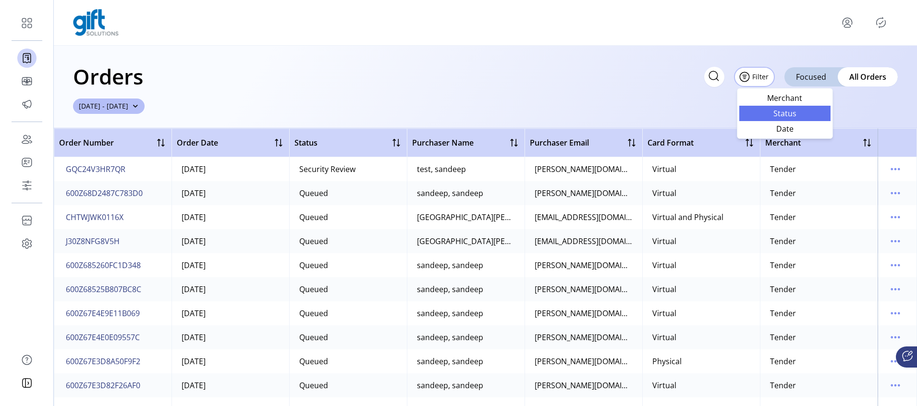
click at [781, 114] on span "Status" at bounding box center [785, 113] width 80 height 8
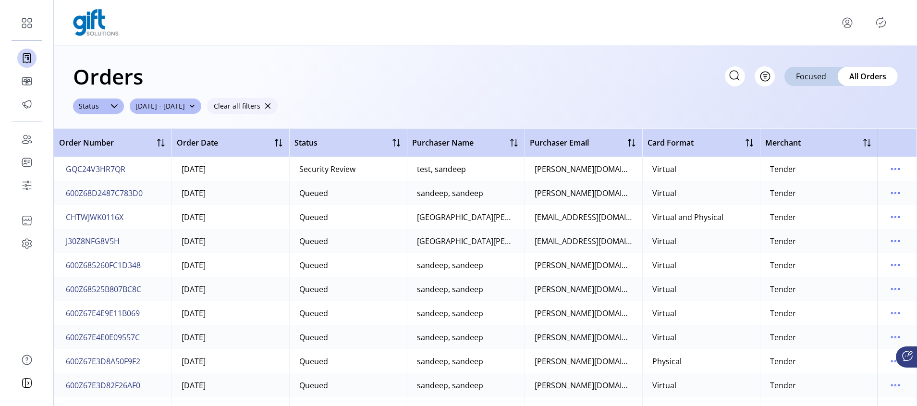
click at [271, 104] on span "button" at bounding box center [267, 106] width 7 height 7
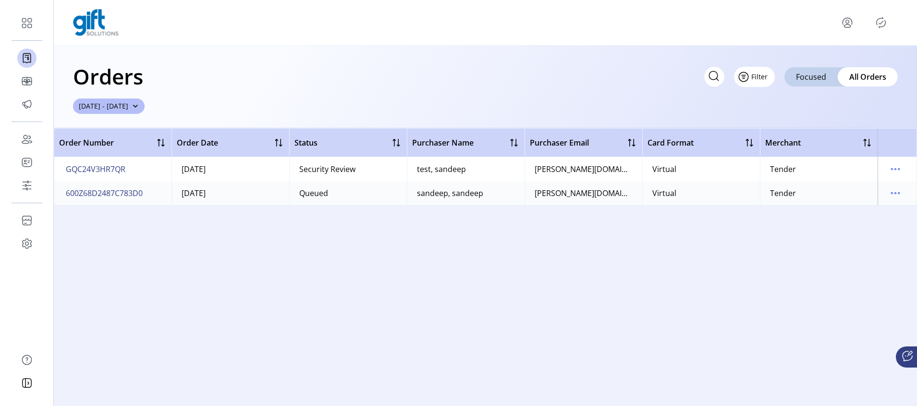
click at [764, 73] on span "Filter" at bounding box center [759, 77] width 16 height 10
click at [461, 98] on div "Orders Filter Focused All Orders [DATE] - [DATE]" at bounding box center [485, 87] width 863 height 83
click at [766, 76] on button "Filter" at bounding box center [754, 77] width 41 height 20
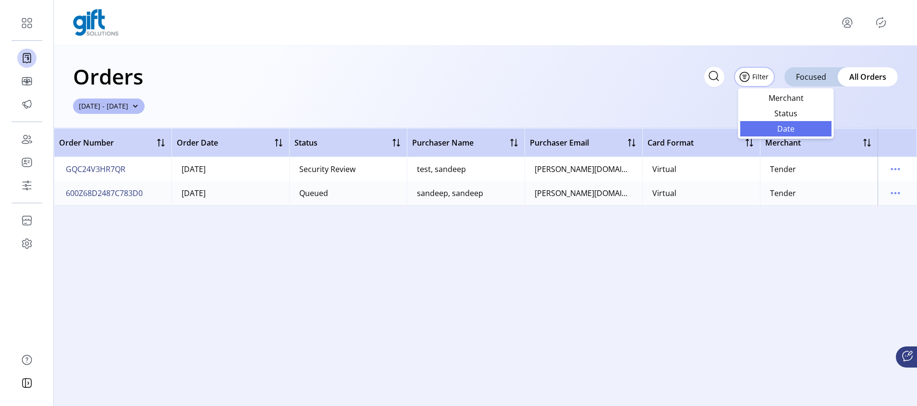
click at [798, 131] on span "Date" at bounding box center [786, 129] width 80 height 8
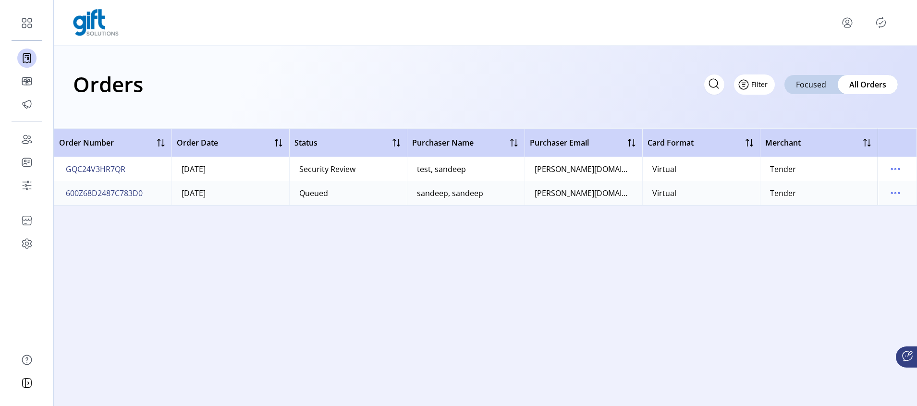
click at [767, 87] on span "Filter" at bounding box center [759, 84] width 16 height 10
click at [788, 117] on span "Status" at bounding box center [789, 121] width 80 height 8
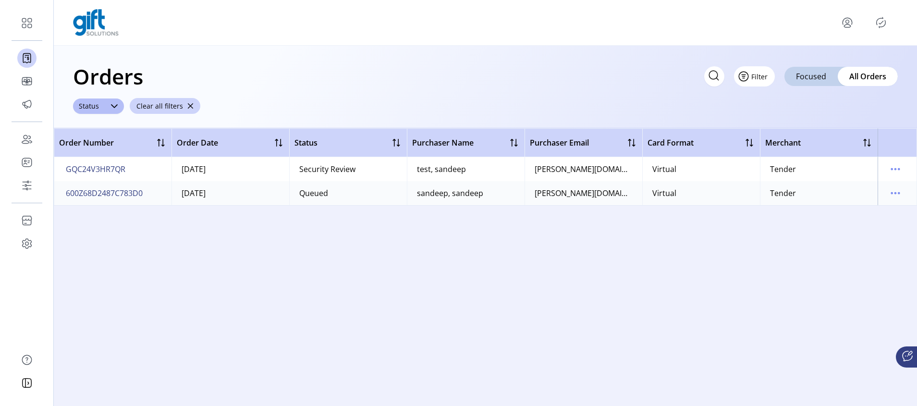
click at [763, 78] on button "Filter" at bounding box center [754, 76] width 41 height 20
click at [790, 115] on span "Status" at bounding box center [786, 113] width 80 height 8
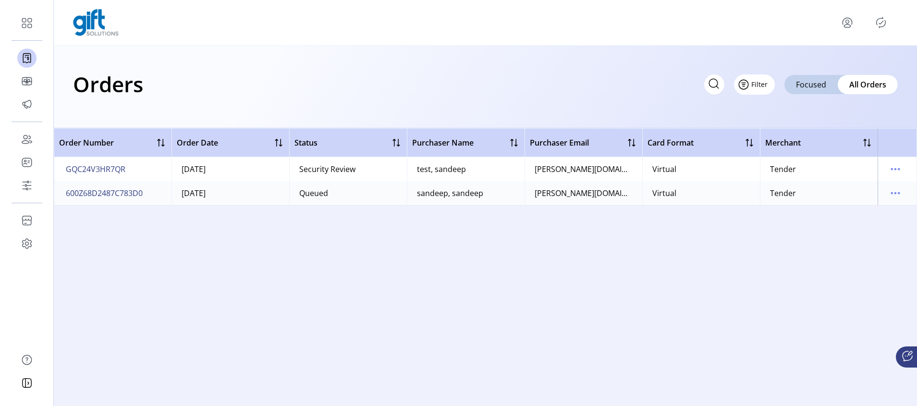
click at [757, 79] on button "Filter" at bounding box center [754, 84] width 41 height 20
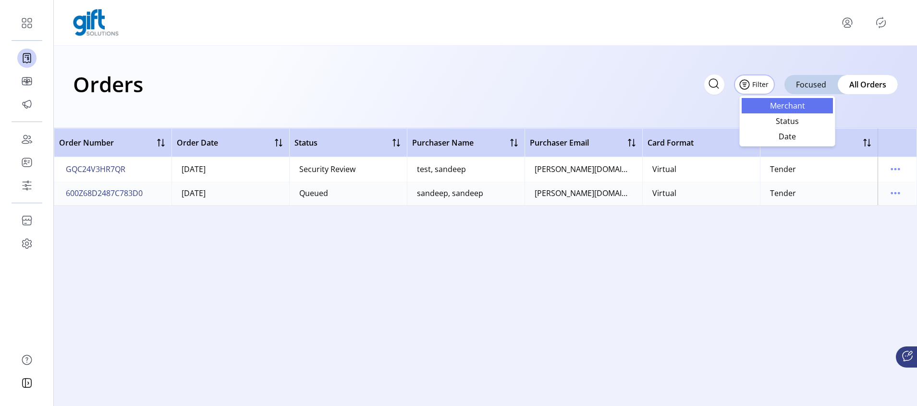
click at [788, 106] on span "Merchant" at bounding box center [787, 106] width 80 height 8
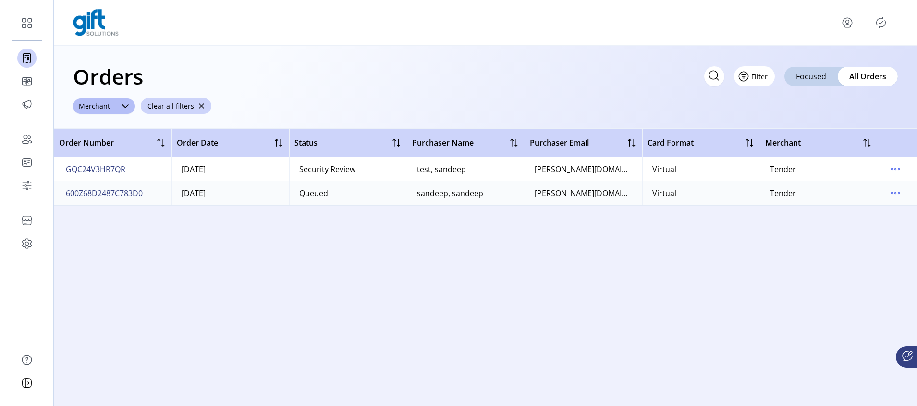
click at [762, 79] on button "Filter" at bounding box center [754, 76] width 41 height 20
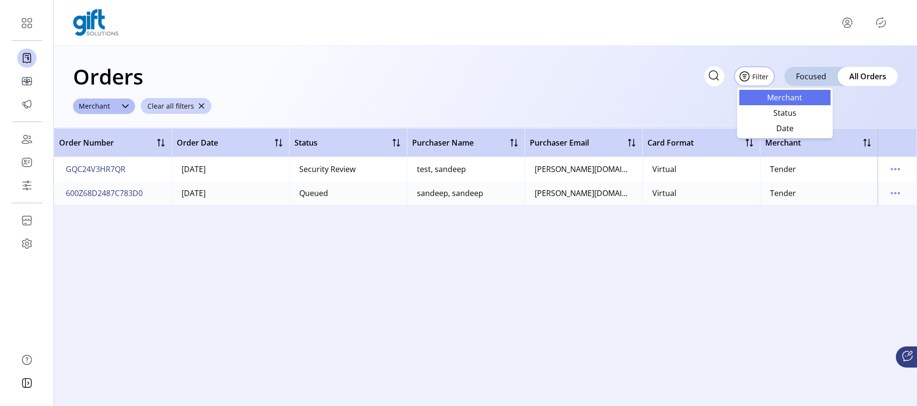
click at [782, 97] on span "Merchant" at bounding box center [785, 98] width 80 height 8
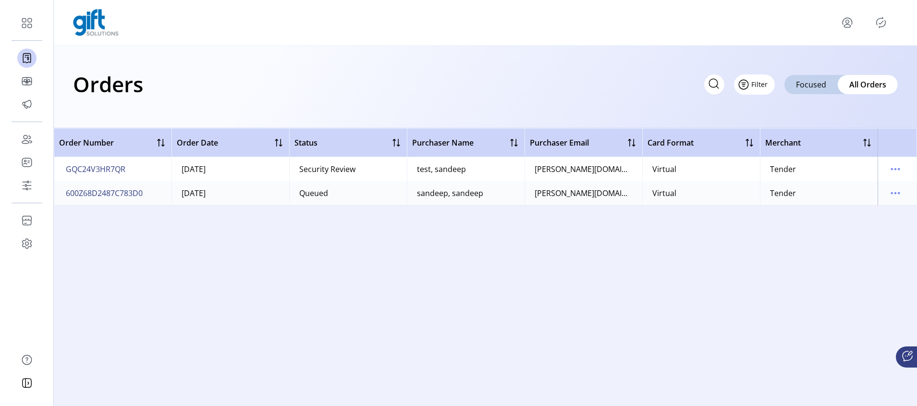
click at [769, 81] on button "Filter" at bounding box center [754, 84] width 41 height 20
click at [788, 133] on span "Date" at bounding box center [784, 137] width 80 height 8
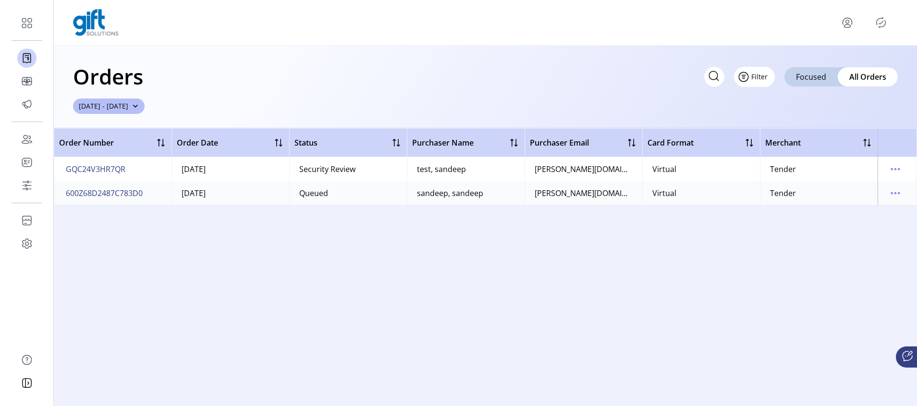
click at [764, 78] on button "Filter" at bounding box center [754, 77] width 41 height 20
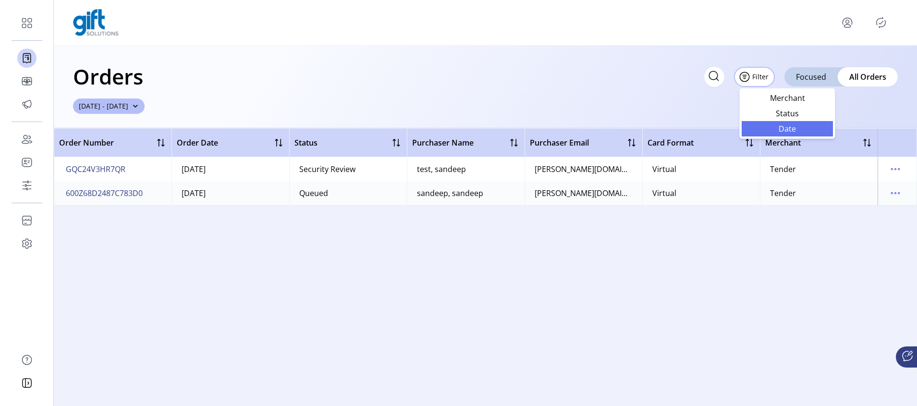
click at [782, 126] on span "Date" at bounding box center [787, 129] width 80 height 8
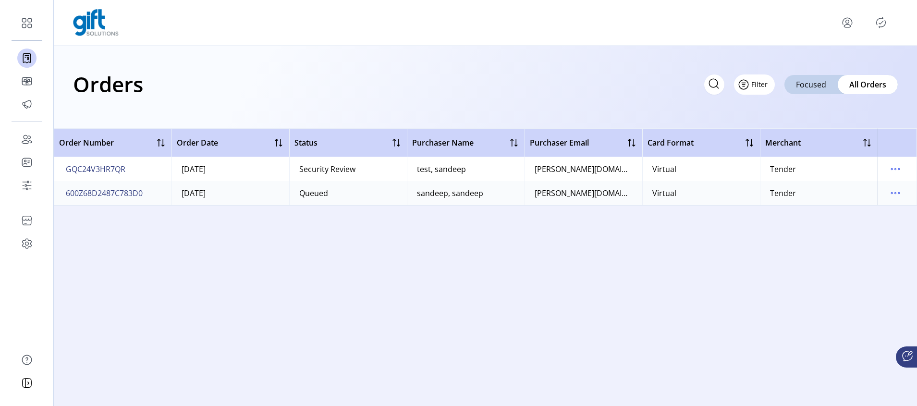
click at [769, 88] on button "Filter" at bounding box center [754, 84] width 41 height 20
click at [785, 133] on span "Date" at bounding box center [784, 137] width 80 height 8
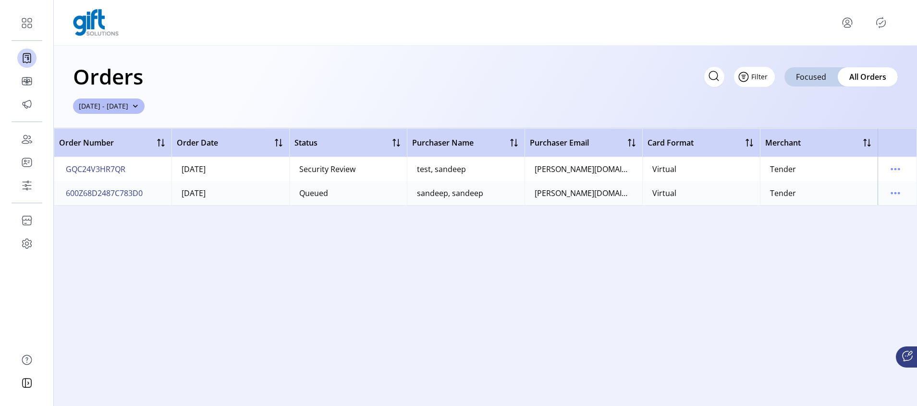
click at [767, 85] on button "Filter" at bounding box center [754, 77] width 41 height 20
click at [780, 137] on div "Merchant Status Date" at bounding box center [791, 113] width 96 height 51
click at [778, 131] on span "Date" at bounding box center [791, 129] width 80 height 8
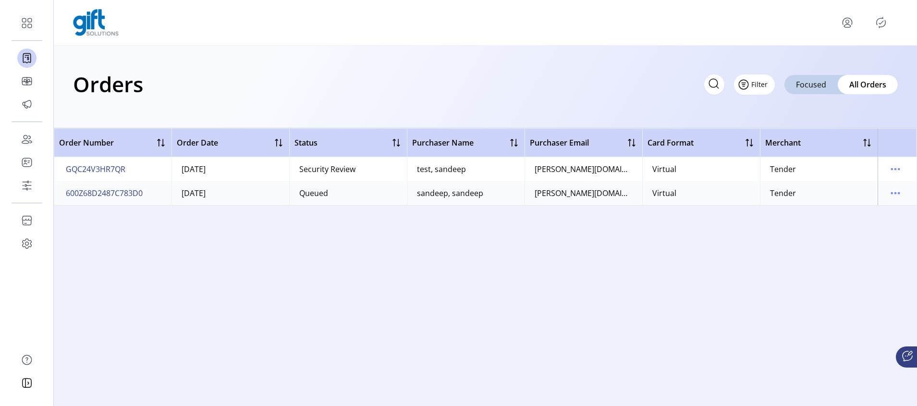
click at [764, 85] on span "Filter" at bounding box center [759, 84] width 16 height 10
click at [755, 87] on span "Filter" at bounding box center [759, 84] width 16 height 10
click at [784, 120] on span "Status" at bounding box center [782, 121] width 80 height 8
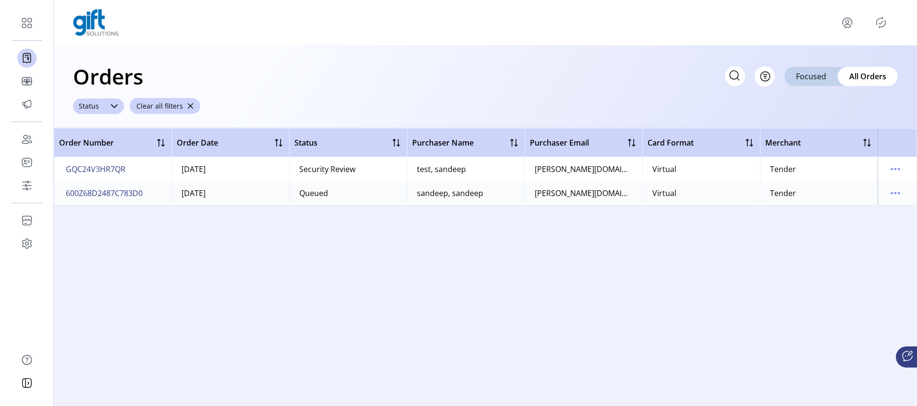
click at [111, 105] on icon at bounding box center [114, 106] width 8 height 8
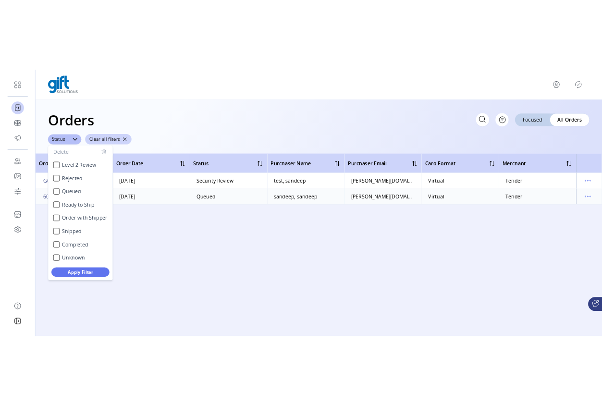
scroll to position [2, 0]
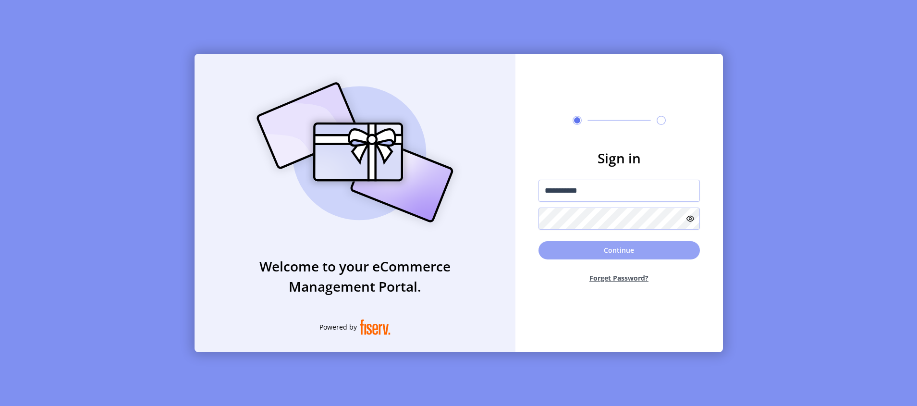
click at [606, 250] on button "Continue" at bounding box center [618, 250] width 161 height 18
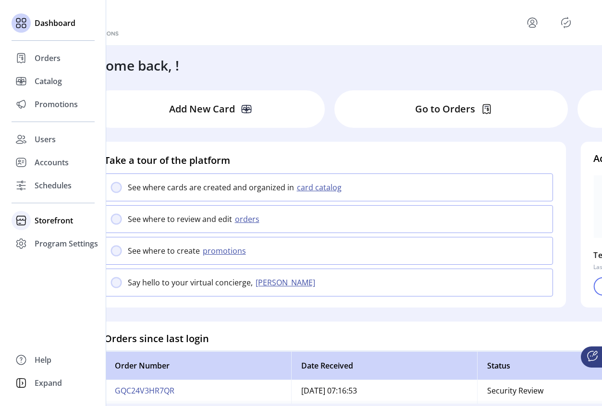
click at [49, 217] on span "Storefront" at bounding box center [54, 221] width 38 height 12
click at [61, 241] on span "Configuration" at bounding box center [60, 240] width 50 height 12
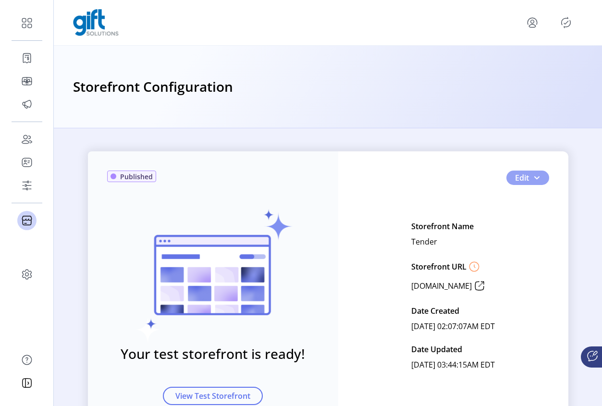
click at [536, 180] on span "button" at bounding box center [537, 178] width 8 height 8
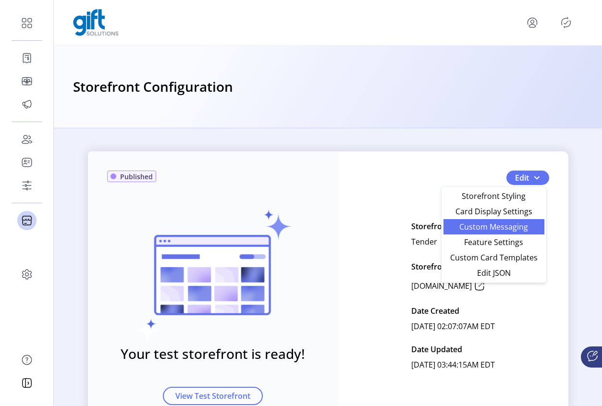
click at [507, 228] on span "Custom Messaging" at bounding box center [493, 227] width 89 height 8
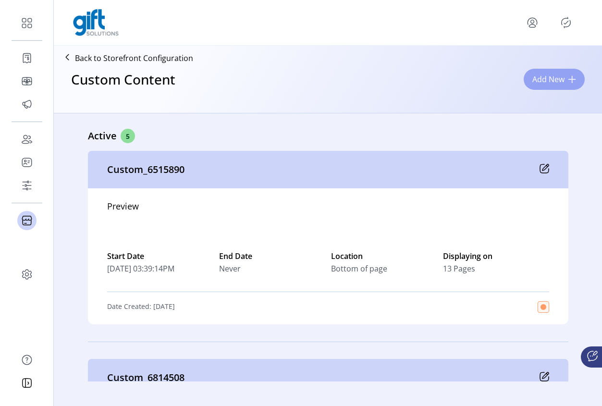
click at [547, 79] on span "Add New" at bounding box center [548, 79] width 32 height 12
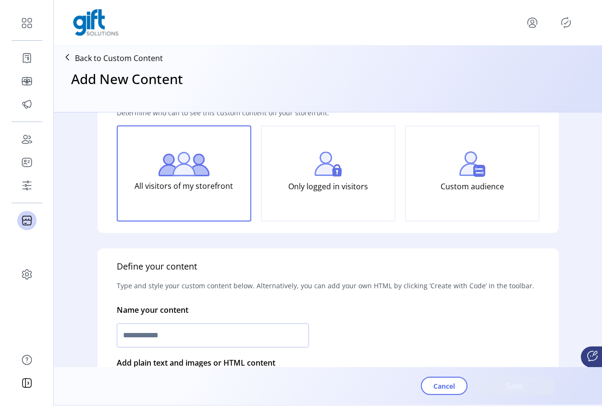
scroll to position [64, 0]
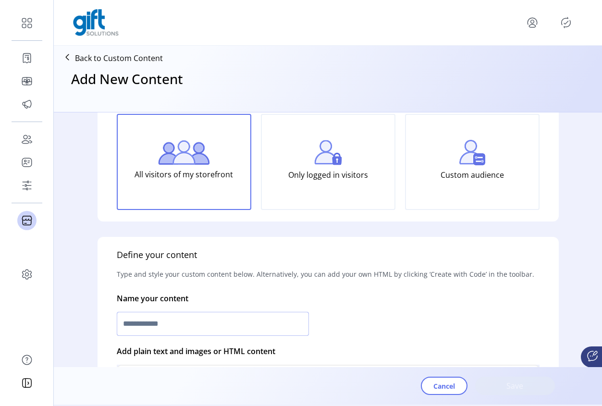
click at [204, 318] on input "text" at bounding box center [213, 324] width 192 height 24
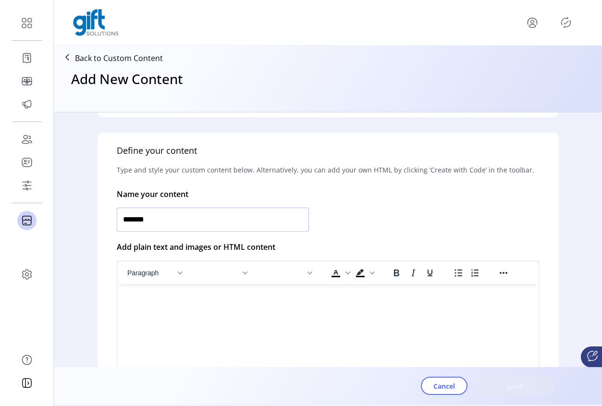
scroll to position [181, 0]
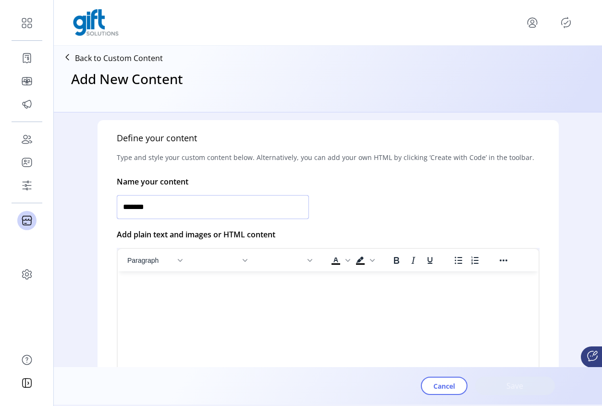
type input "*******"
click at [205, 279] on html at bounding box center [327, 275] width 421 height 8
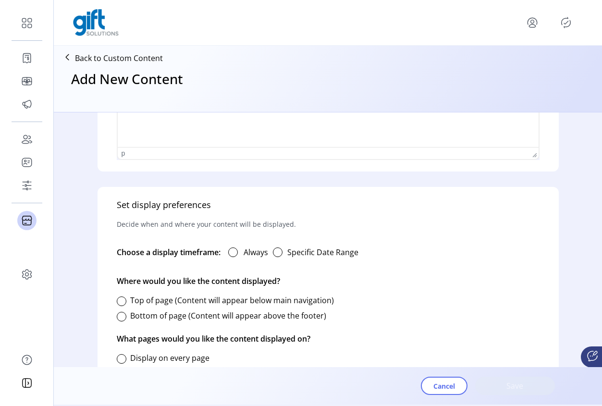
scroll to position [461, 0]
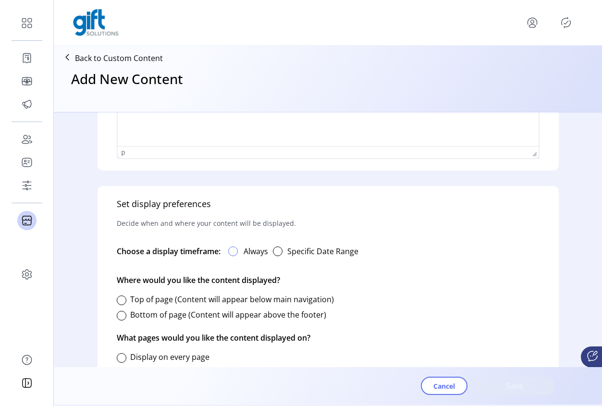
click at [237, 251] on div at bounding box center [233, 251] width 10 height 10
drag, startPoint x: 124, startPoint y: 297, endPoint x: 126, endPoint y: 302, distance: 5.6
click at [125, 297] on div at bounding box center [122, 300] width 10 height 10
drag, startPoint x: 124, startPoint y: 319, endPoint x: 149, endPoint y: 329, distance: 27.6
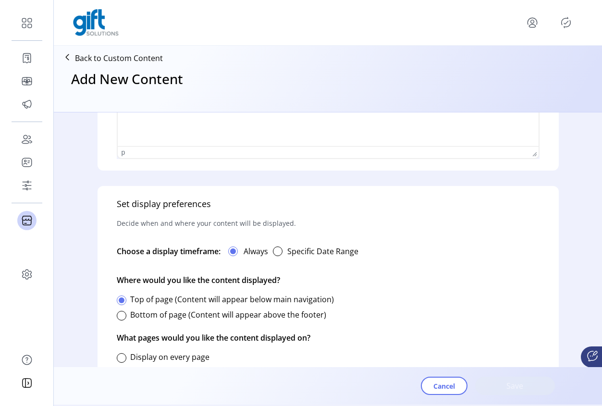
click at [123, 319] on div at bounding box center [122, 316] width 10 height 10
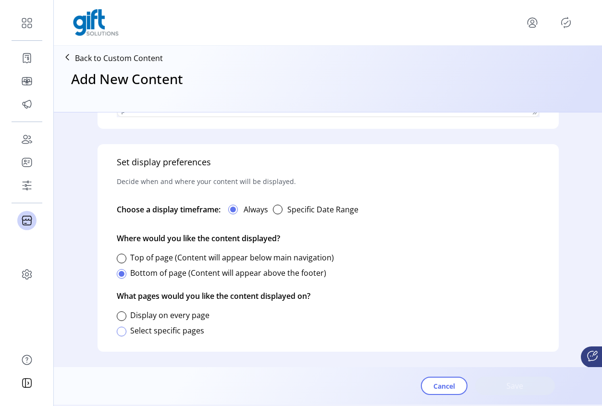
click at [117, 335] on div at bounding box center [122, 332] width 10 height 10
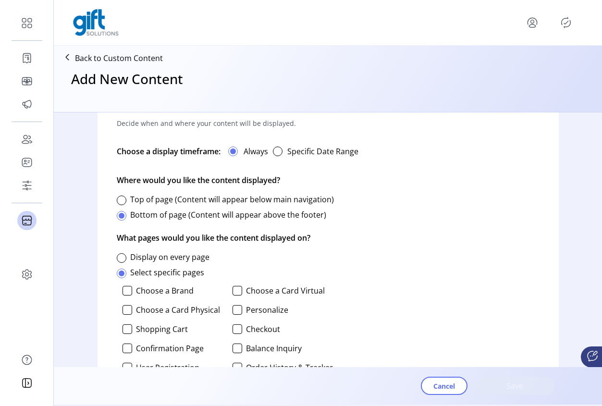
scroll to position [565, 0]
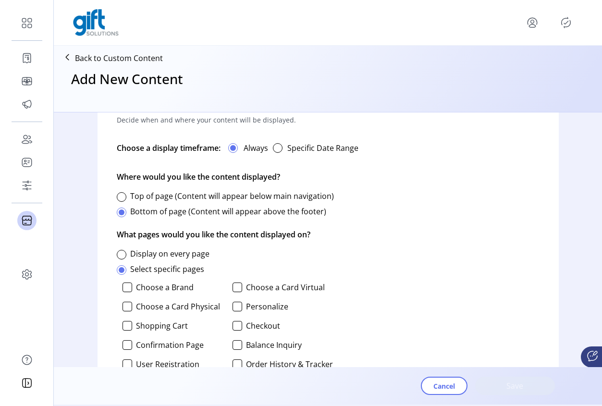
click at [124, 258] on div at bounding box center [122, 255] width 10 height 10
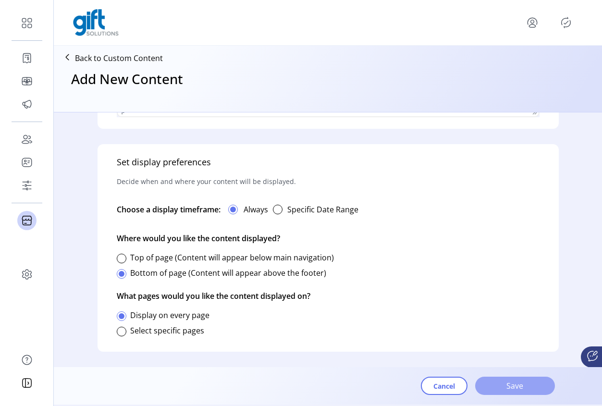
click at [513, 388] on span "Save" at bounding box center [514, 386] width 55 height 12
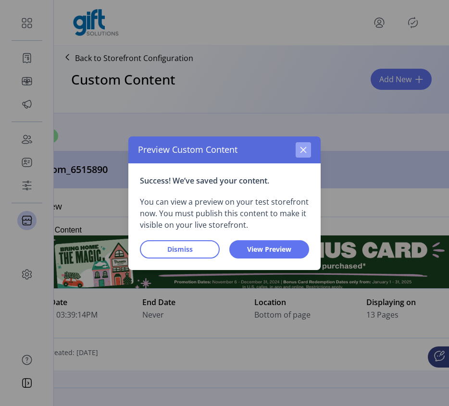
click at [303, 151] on icon "button" at bounding box center [303, 150] width 8 height 8
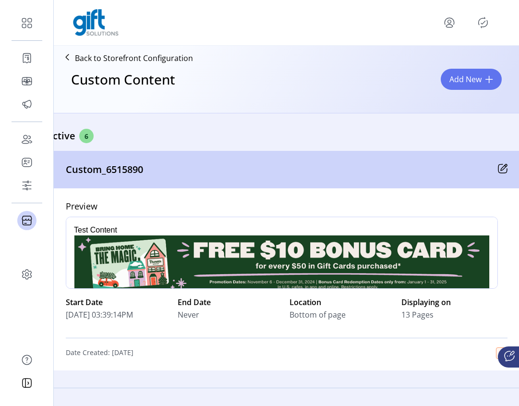
click at [485, 23] on icon "Publisher Panel" at bounding box center [482, 22] width 15 height 15
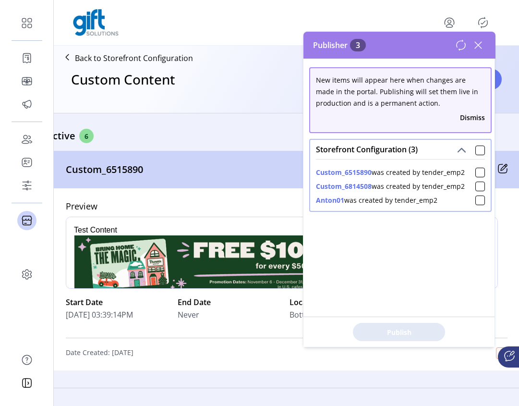
click at [481, 49] on icon at bounding box center [478, 44] width 15 height 15
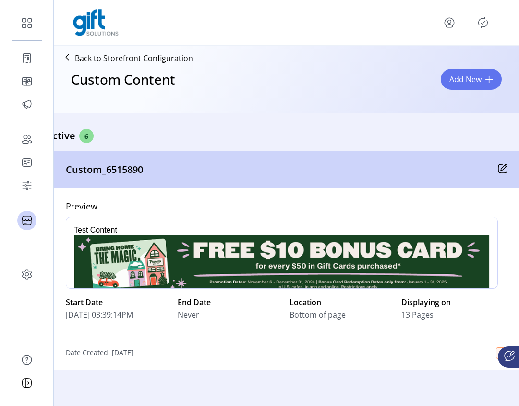
click at [490, 18] on p-button at bounding box center [482, 22] width 15 height 15
click at [482, 23] on icon "Publisher Panel" at bounding box center [482, 22] width 15 height 15
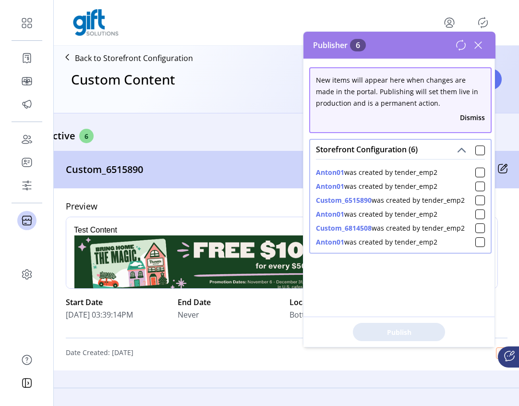
click at [477, 46] on icon at bounding box center [478, 45] width 7 height 7
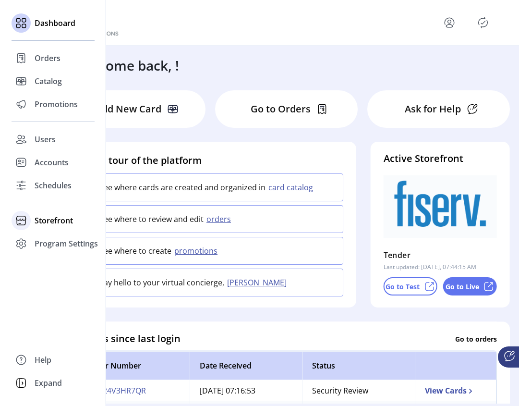
click at [48, 224] on span "Storefront" at bounding box center [54, 221] width 38 height 12
drag, startPoint x: 54, startPoint y: 243, endPoint x: 61, endPoint y: 243, distance: 7.2
click at [54, 243] on span "Configuration" at bounding box center [60, 240] width 50 height 12
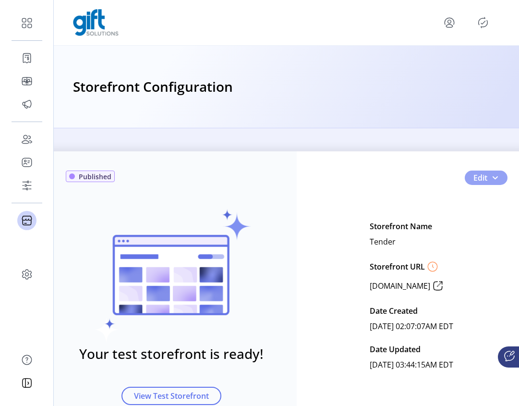
click at [496, 177] on button "Edit" at bounding box center [486, 177] width 43 height 14
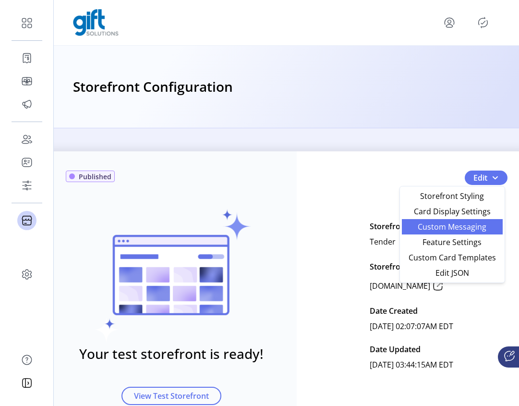
click at [472, 230] on span "Custom Messaging" at bounding box center [452, 227] width 89 height 8
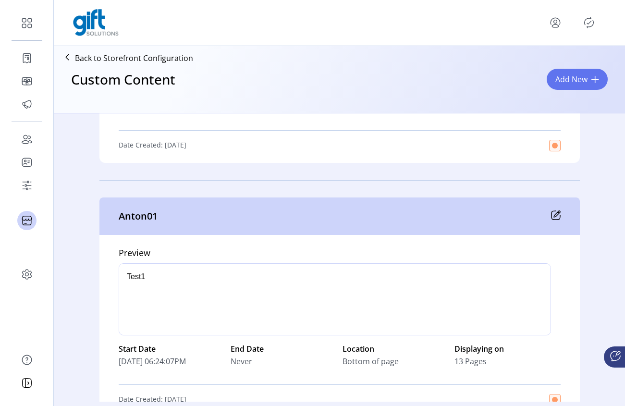
scroll to position [1887, 0]
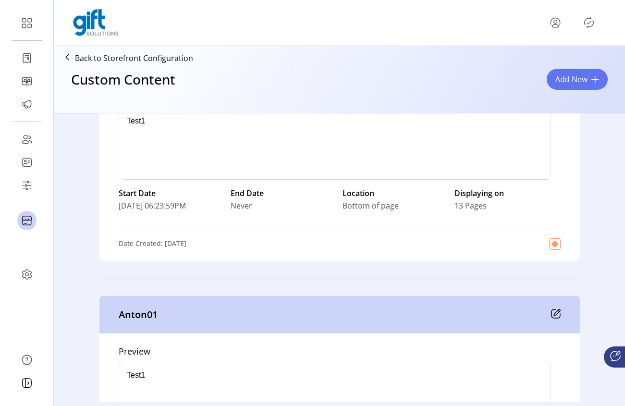
click at [514, 26] on icon "Publisher Panel" at bounding box center [588, 22] width 15 height 15
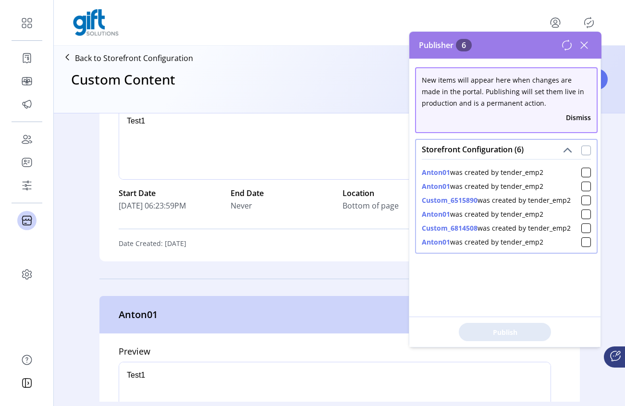
click at [514, 148] on div at bounding box center [586, 151] width 10 height 10
click at [511, 327] on span "Publish 6 Items" at bounding box center [504, 332] width 67 height 10
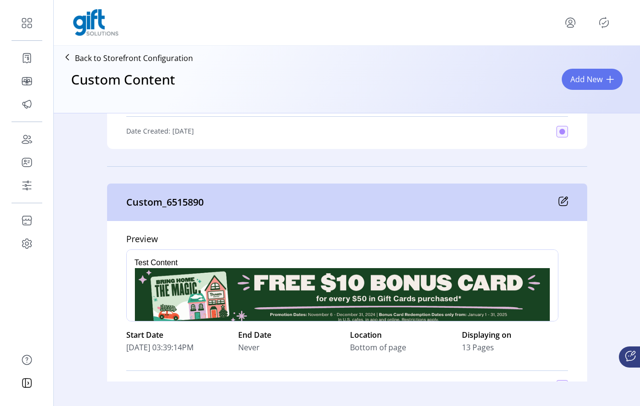
scroll to position [1516, 0]
